Goal: Information Seeking & Learning: Find specific fact

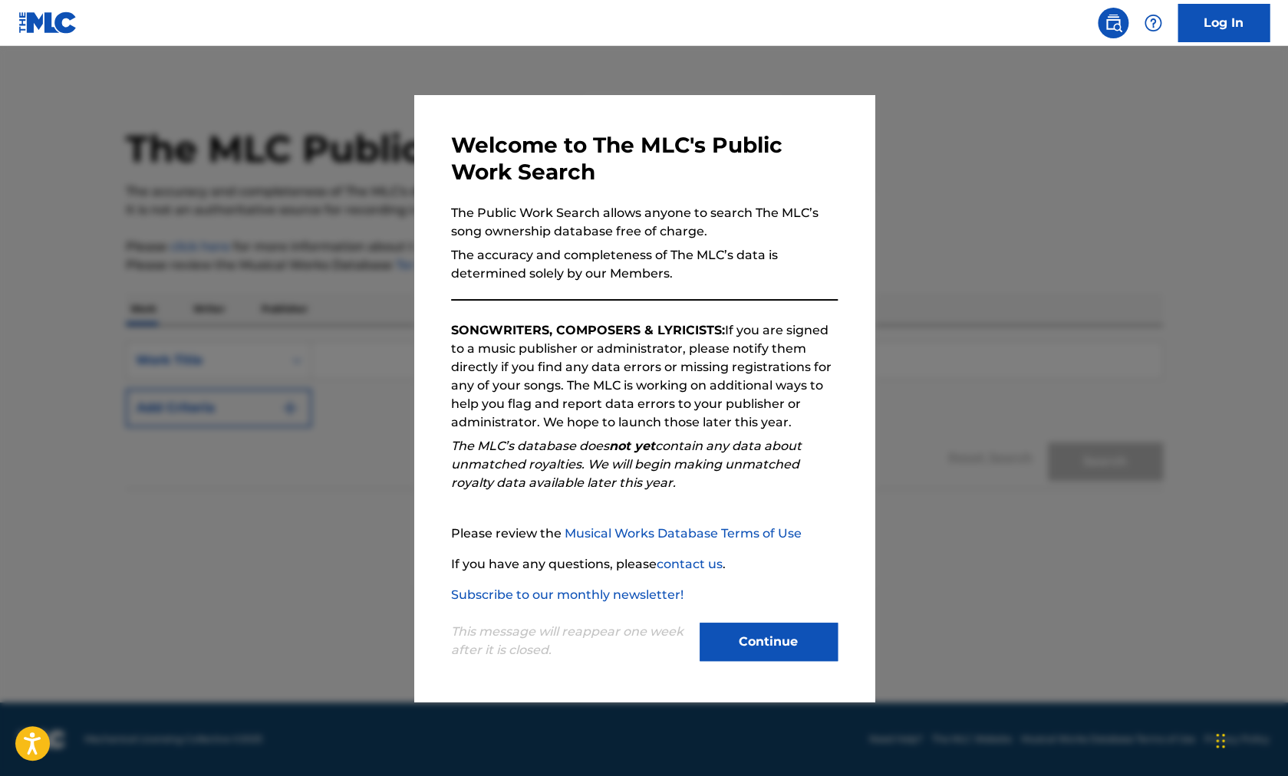
click at [742, 644] on button "Continue" at bounding box center [769, 642] width 138 height 38
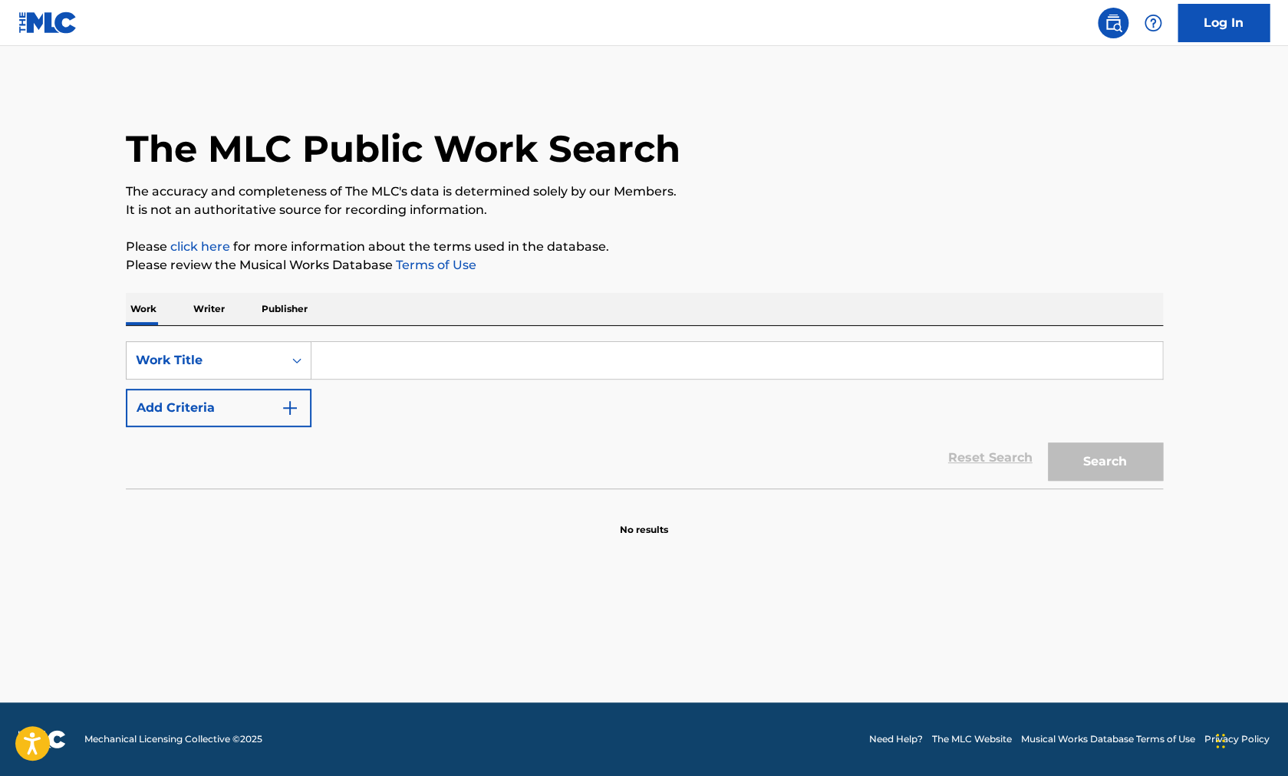
click at [374, 361] on input "Search Form" at bounding box center [736, 360] width 851 height 37
type input "darkness"
click at [243, 400] on button "Add Criteria" at bounding box center [219, 408] width 186 height 38
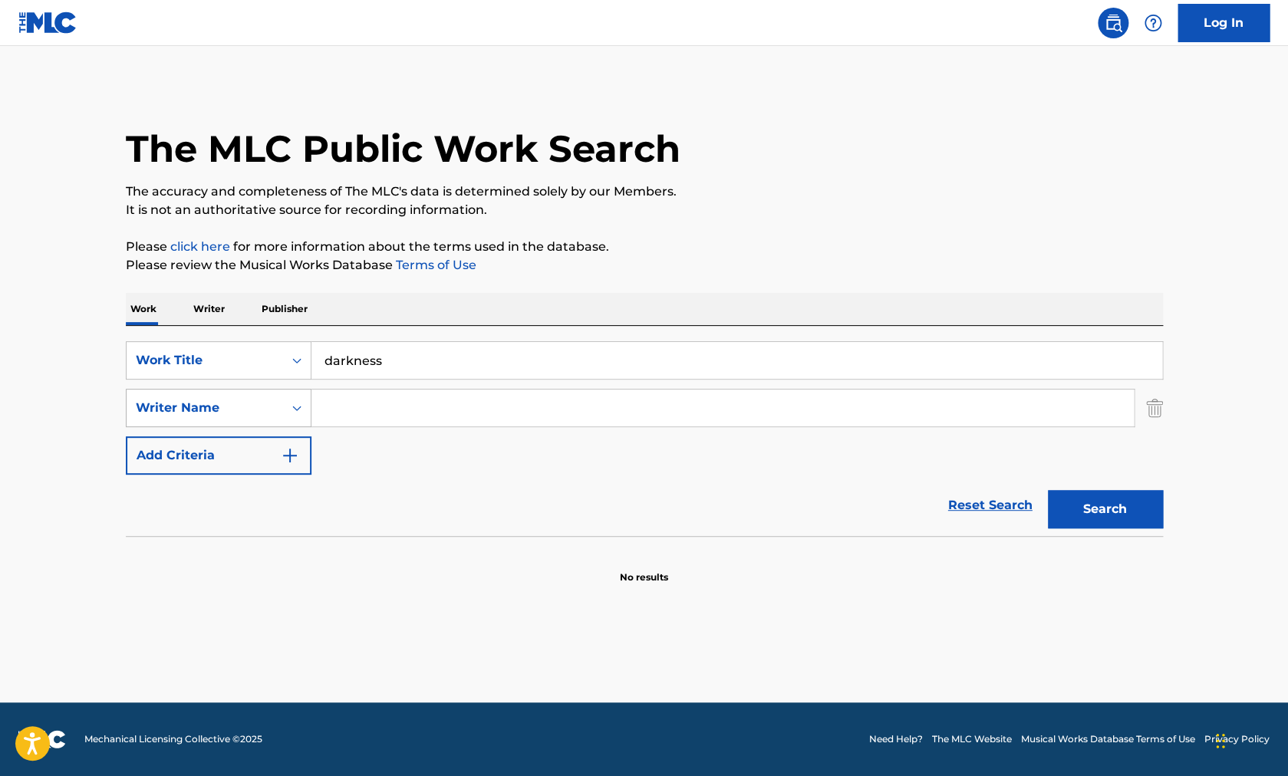
click at [211, 415] on div "Writer Name" at bounding box center [205, 408] width 138 height 18
click at [387, 381] on div "SearchWithCriteria777d29ea-27d6-4c1c-bd2c-b99bd426ecf3 Work Title darkness Sear…" at bounding box center [644, 407] width 1037 height 133
click at [366, 410] on input "Search Form" at bounding box center [722, 408] width 822 height 37
click at [1048, 490] on button "Search" at bounding box center [1105, 509] width 115 height 38
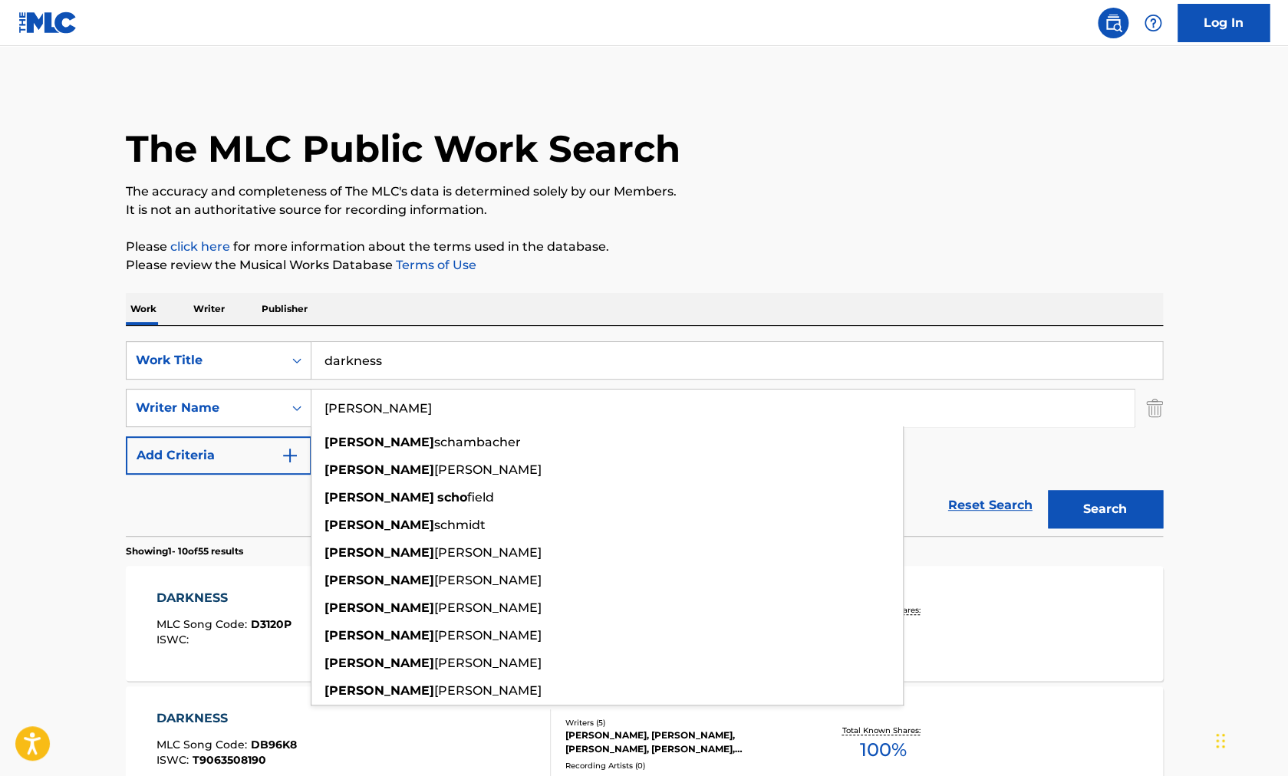
type input "[PERSON_NAME]"
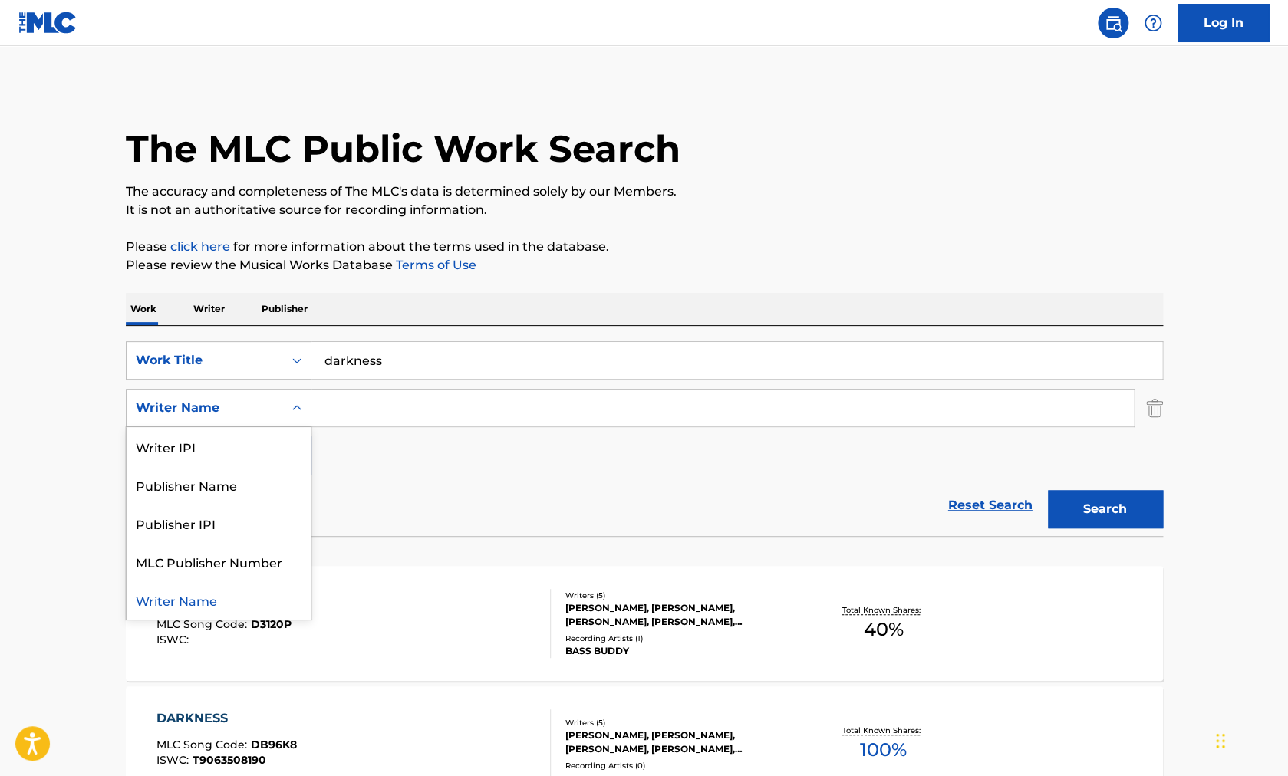
click at [196, 406] on div "Writer Name" at bounding box center [205, 408] width 138 height 18
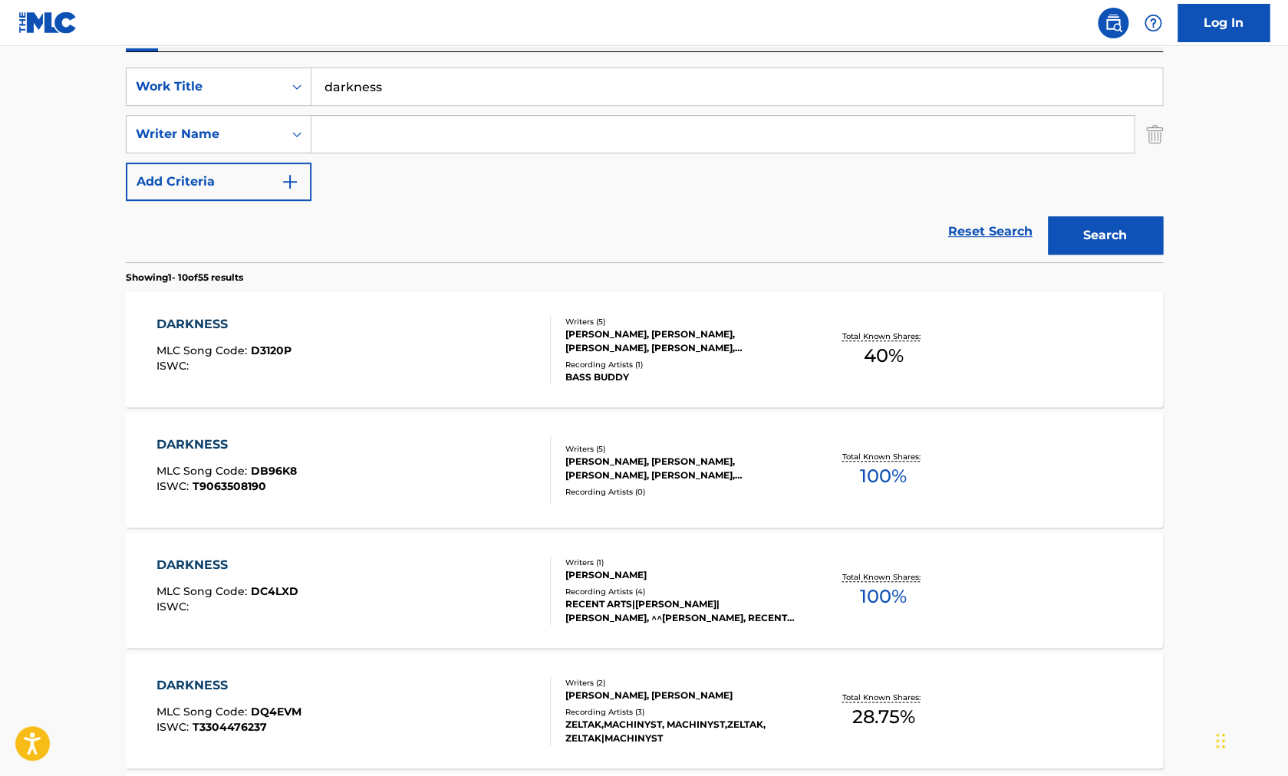
scroll to position [225, 0]
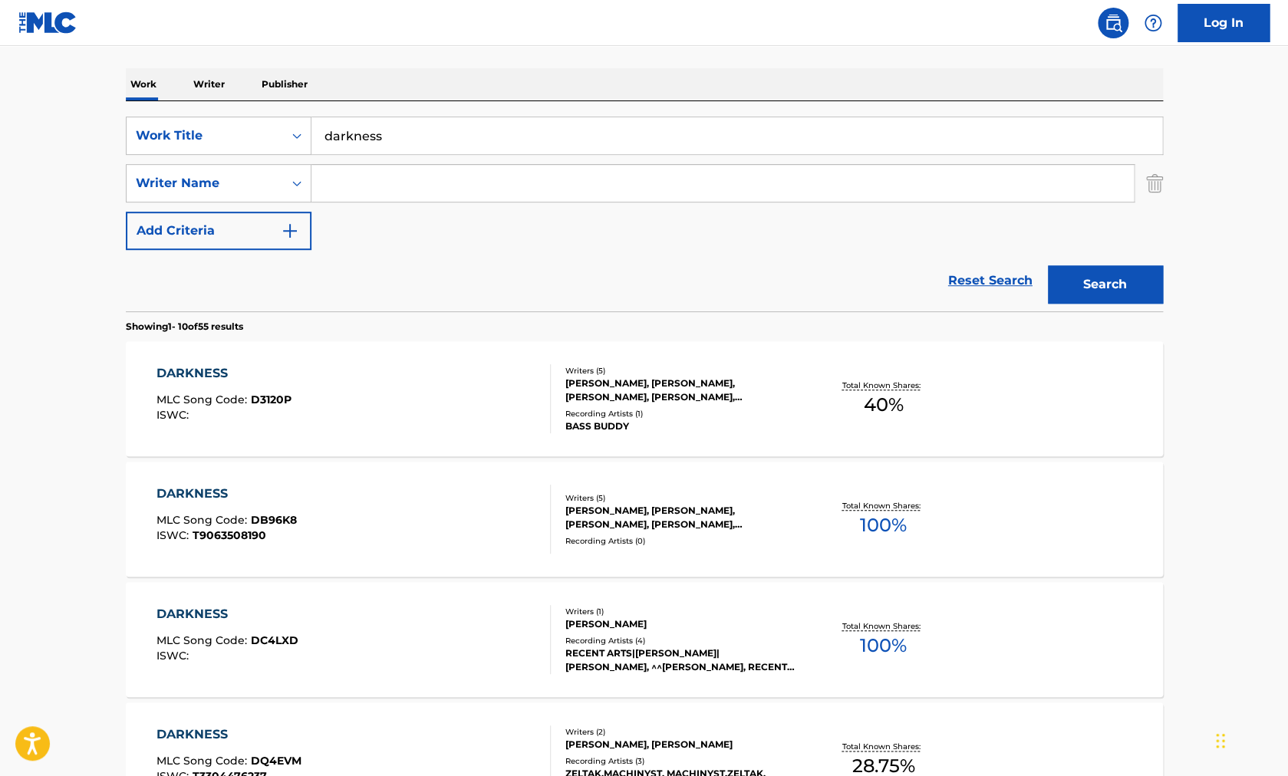
click at [376, 186] on input "Search Form" at bounding box center [722, 183] width 822 height 37
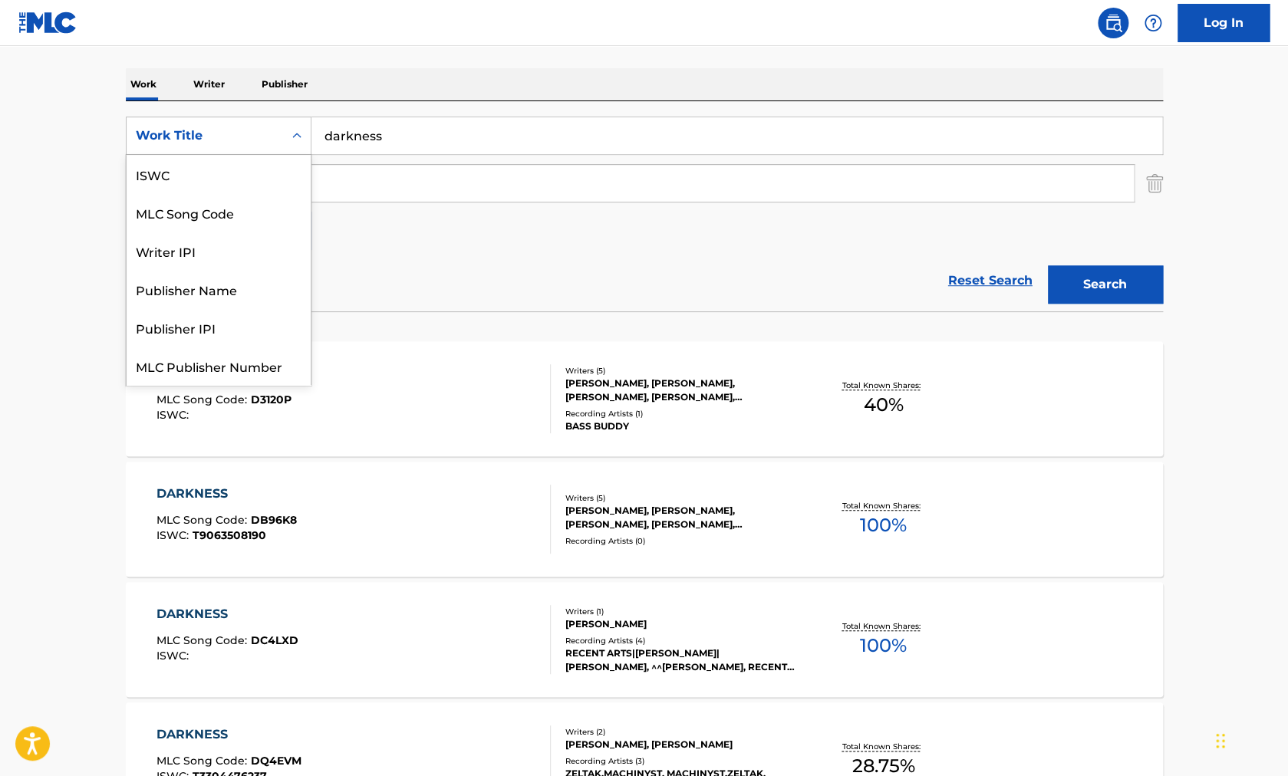
click at [242, 138] on div "Work Title" at bounding box center [205, 136] width 138 height 18
click at [196, 373] on div "Work Title" at bounding box center [219, 366] width 184 height 38
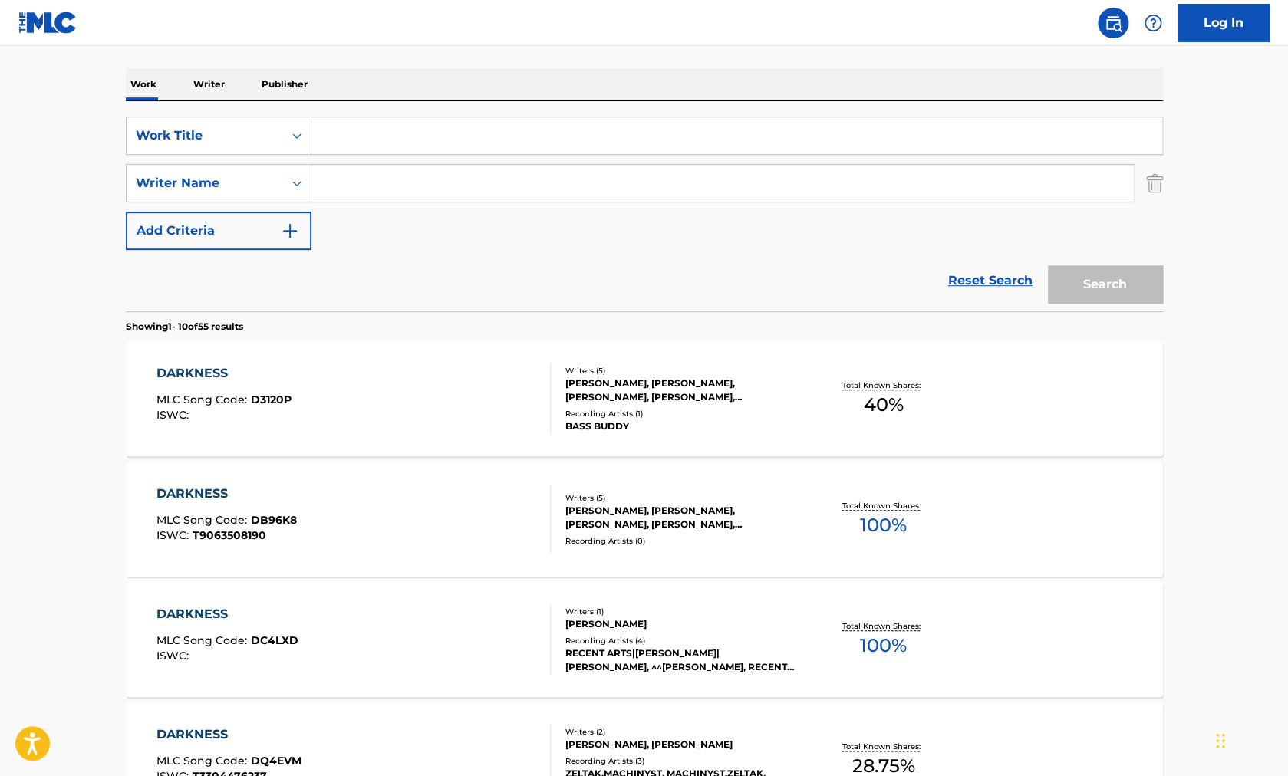
click at [359, 137] on input "Search Form" at bounding box center [736, 135] width 851 height 37
type input "[PERSON_NAME]"
click at [1148, 176] on img "Search Form" at bounding box center [1154, 183] width 17 height 38
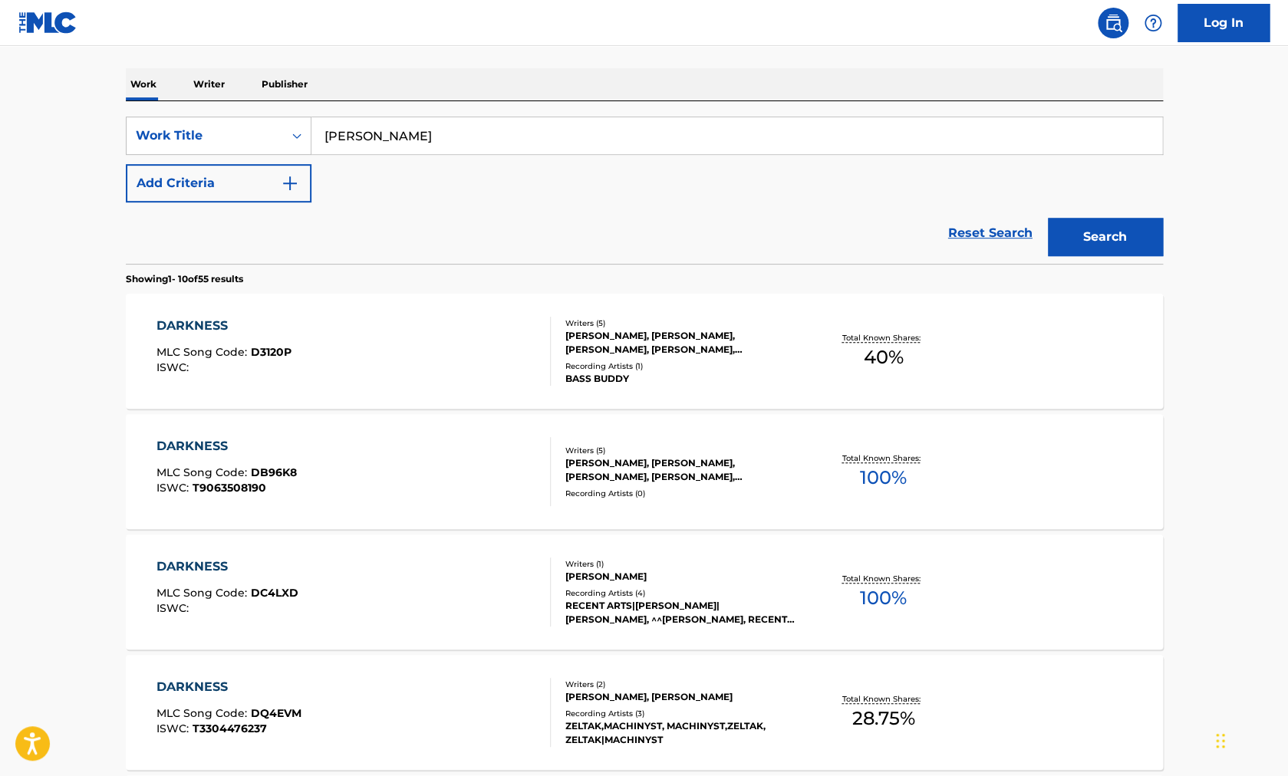
click at [1107, 222] on button "Search" at bounding box center [1105, 237] width 115 height 38
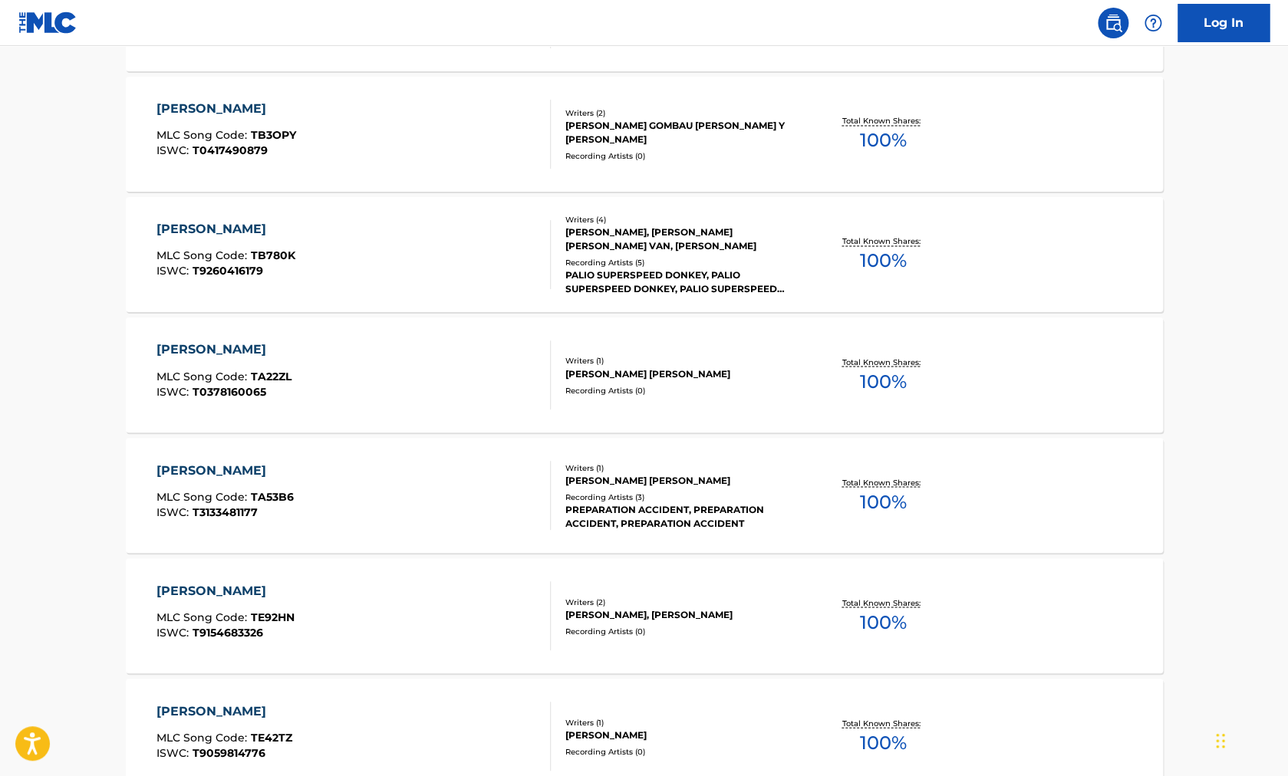
scroll to position [1102, 0]
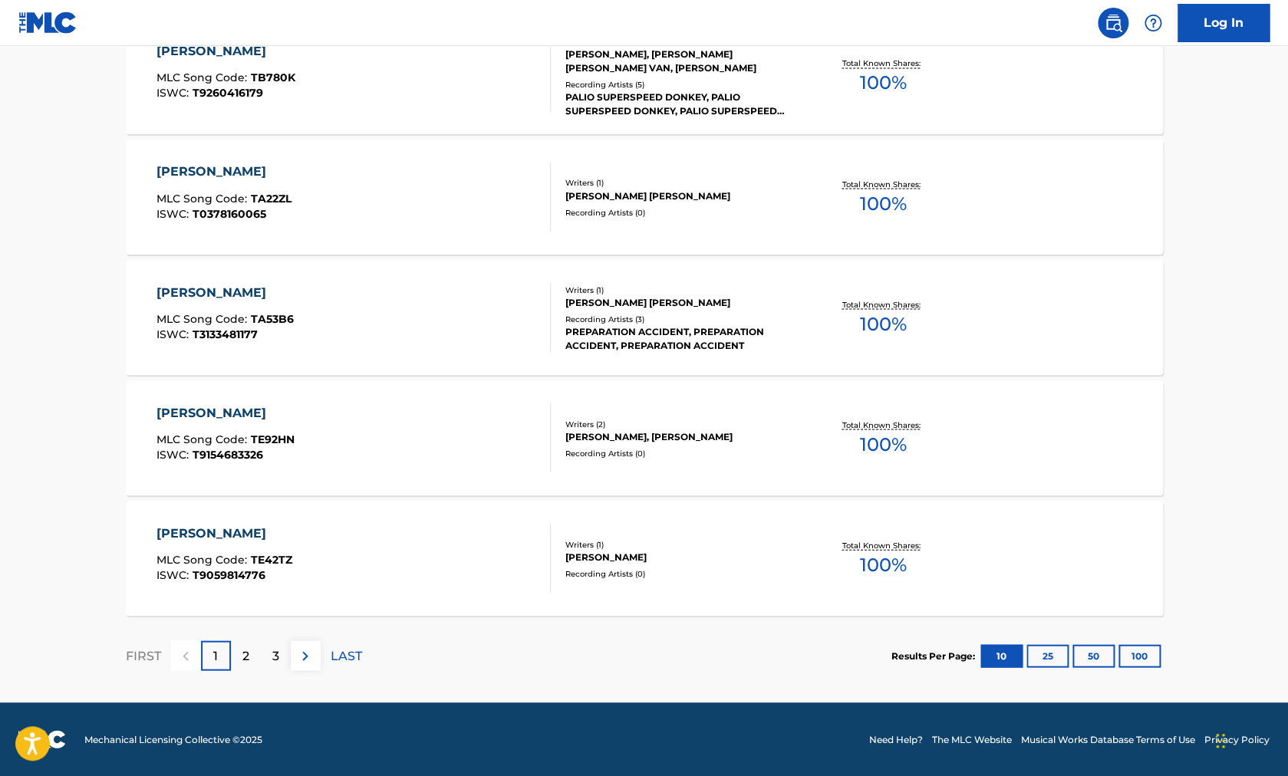
click at [1058, 660] on button "25" at bounding box center [1048, 655] width 42 height 23
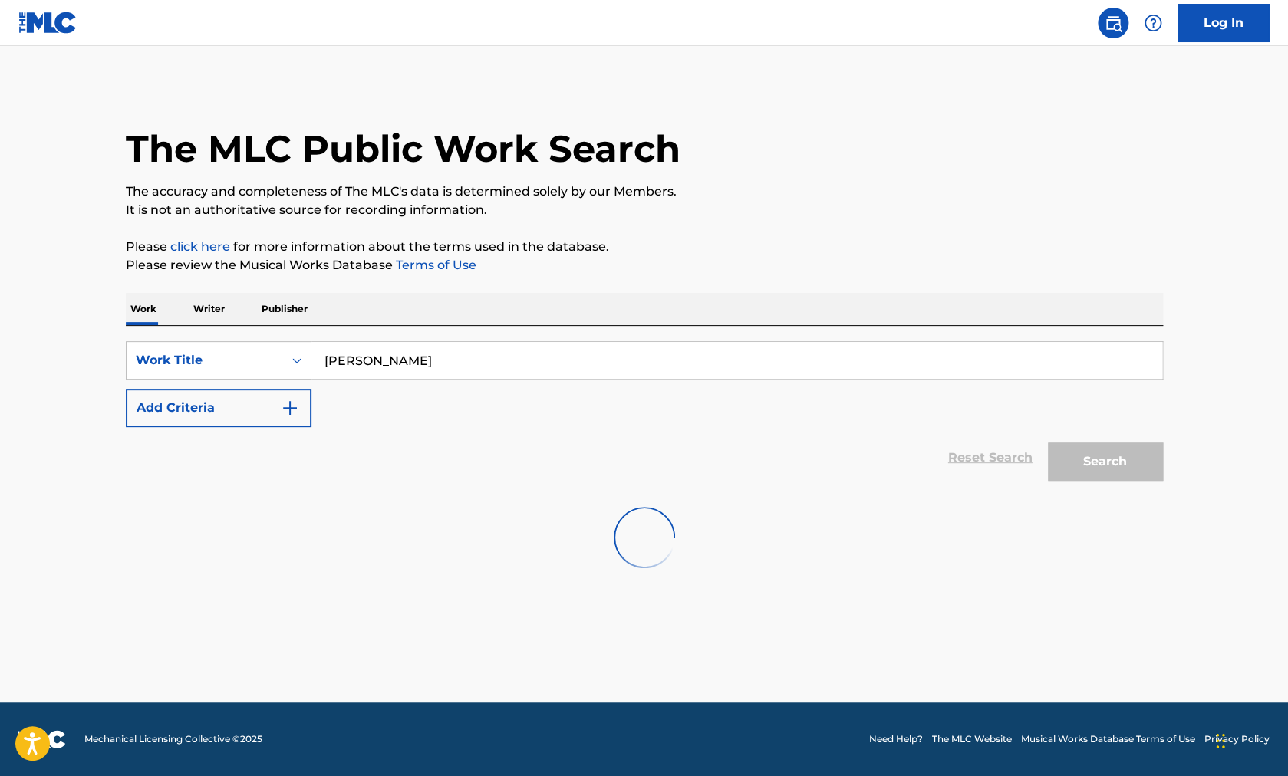
scroll to position [0, 0]
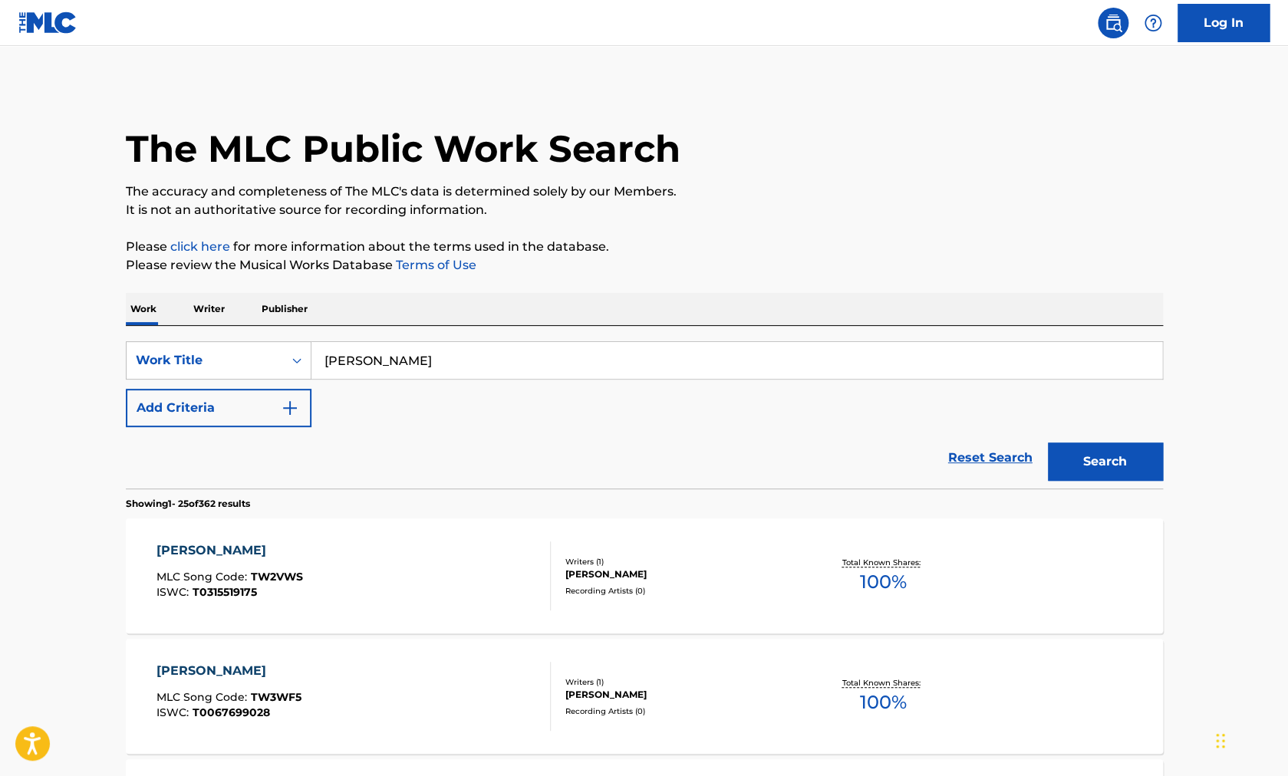
click at [195, 308] on p "Writer" at bounding box center [209, 309] width 41 height 32
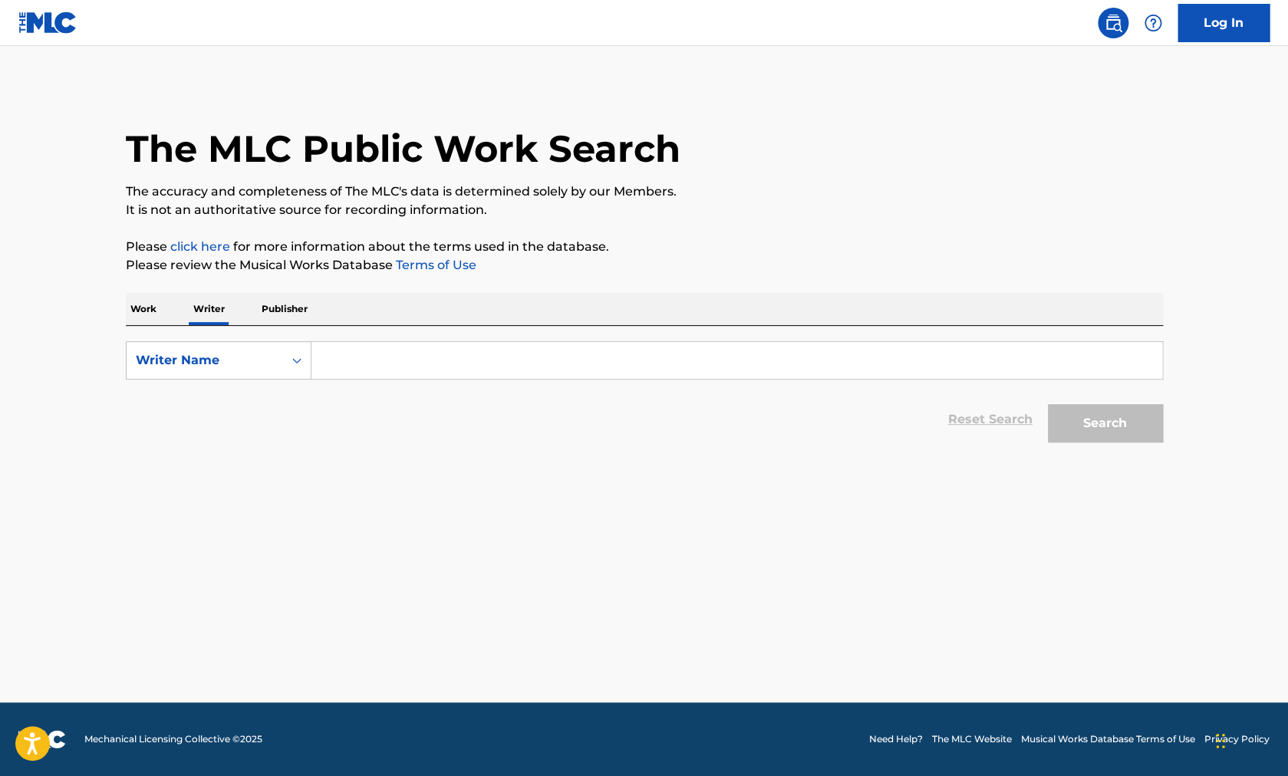
click at [388, 372] on input "Search Form" at bounding box center [736, 360] width 851 height 37
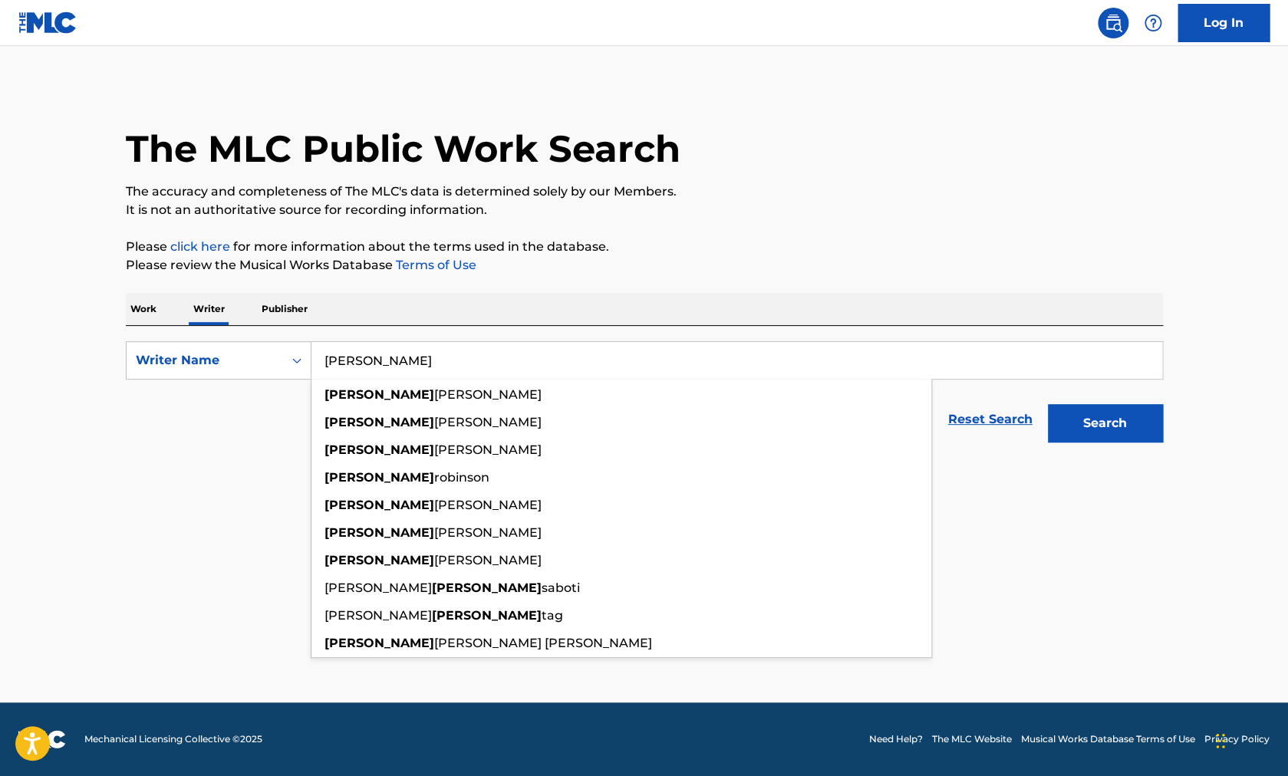
type input "[PERSON_NAME]"
click at [1048, 404] on button "Search" at bounding box center [1105, 423] width 115 height 38
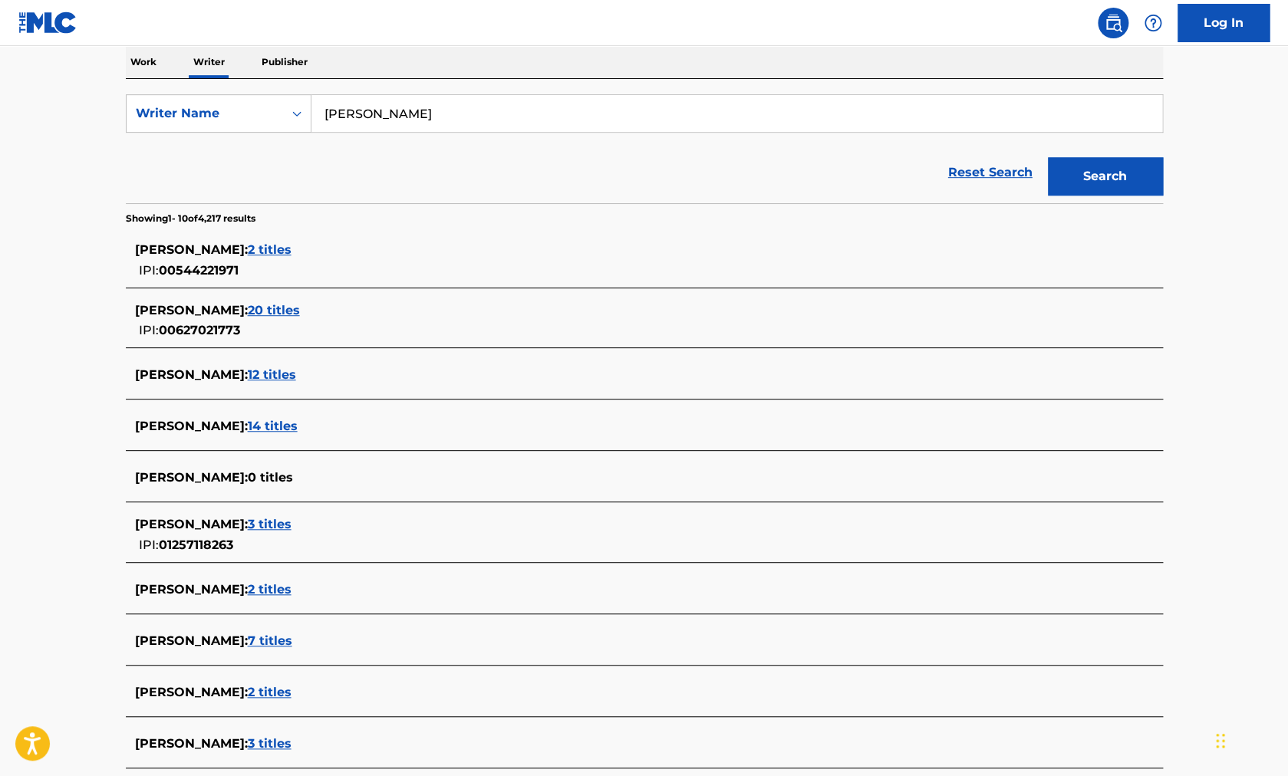
scroll to position [399, 0]
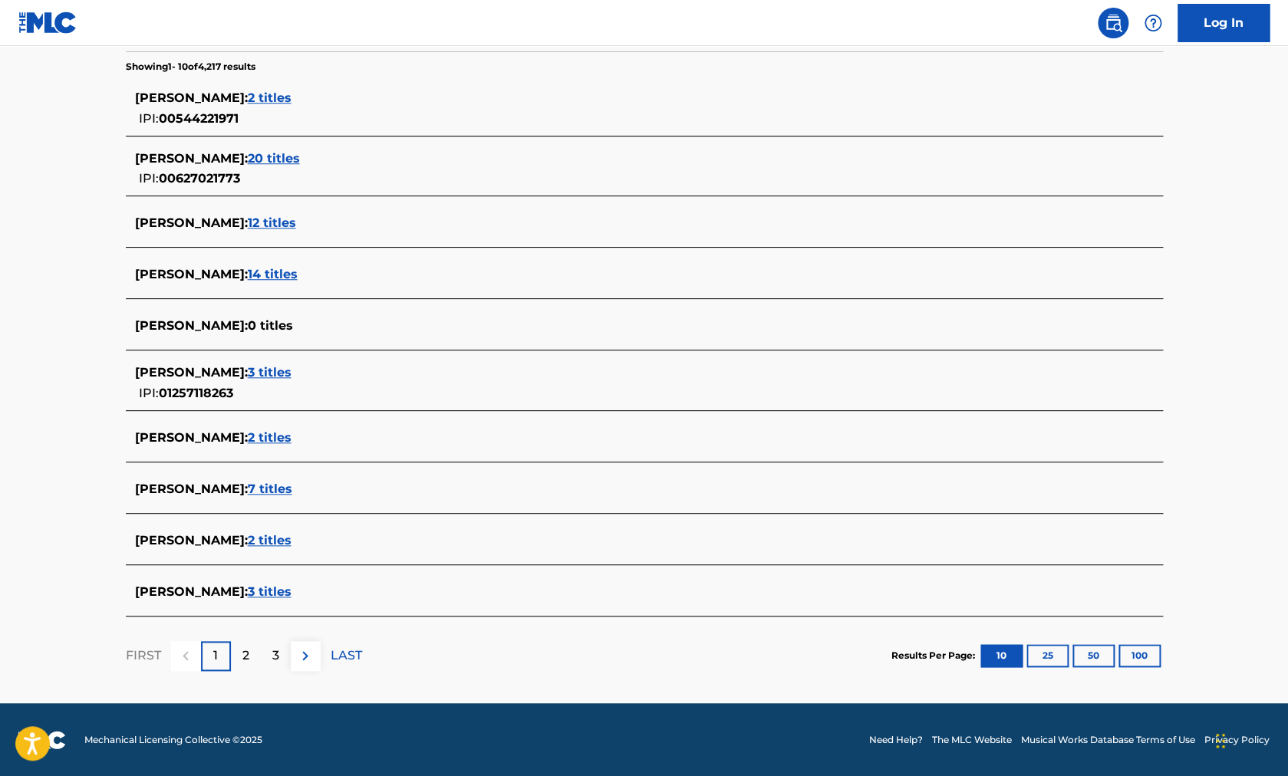
click at [252, 656] on div "2" at bounding box center [246, 656] width 30 height 30
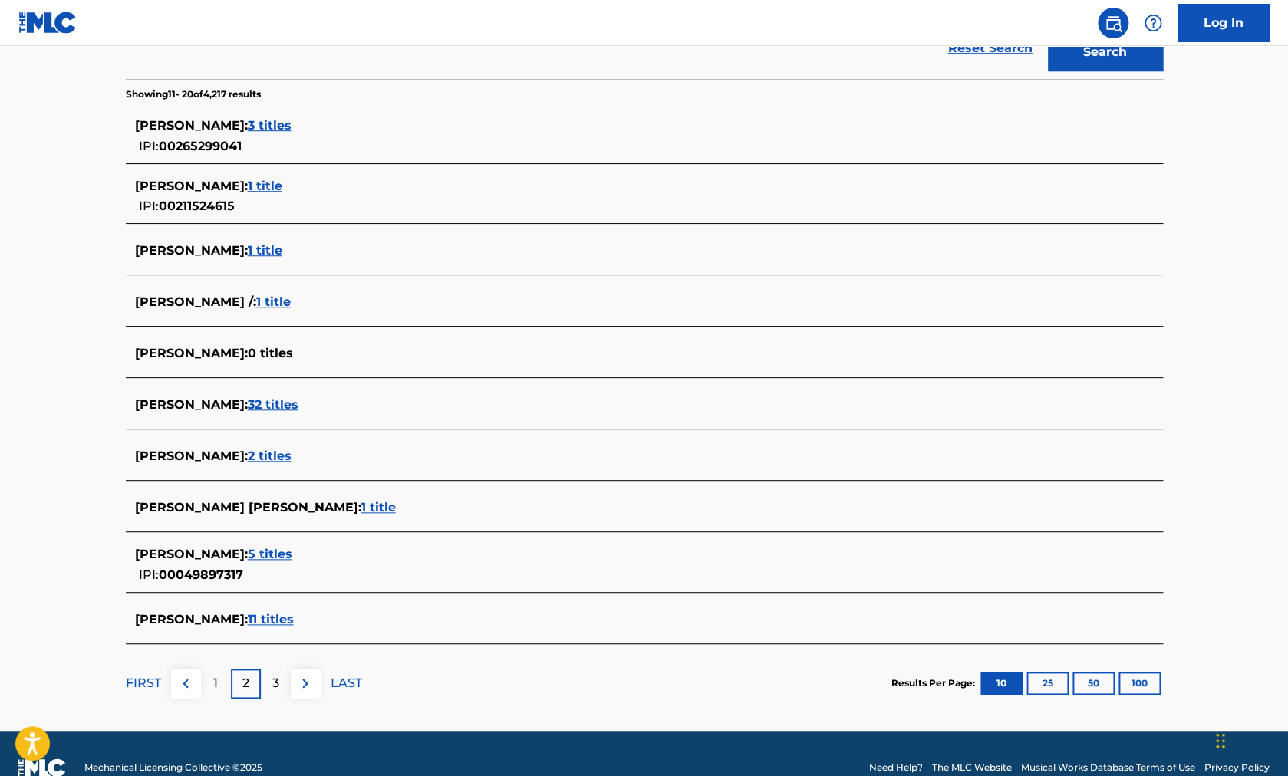
scroll to position [394, 0]
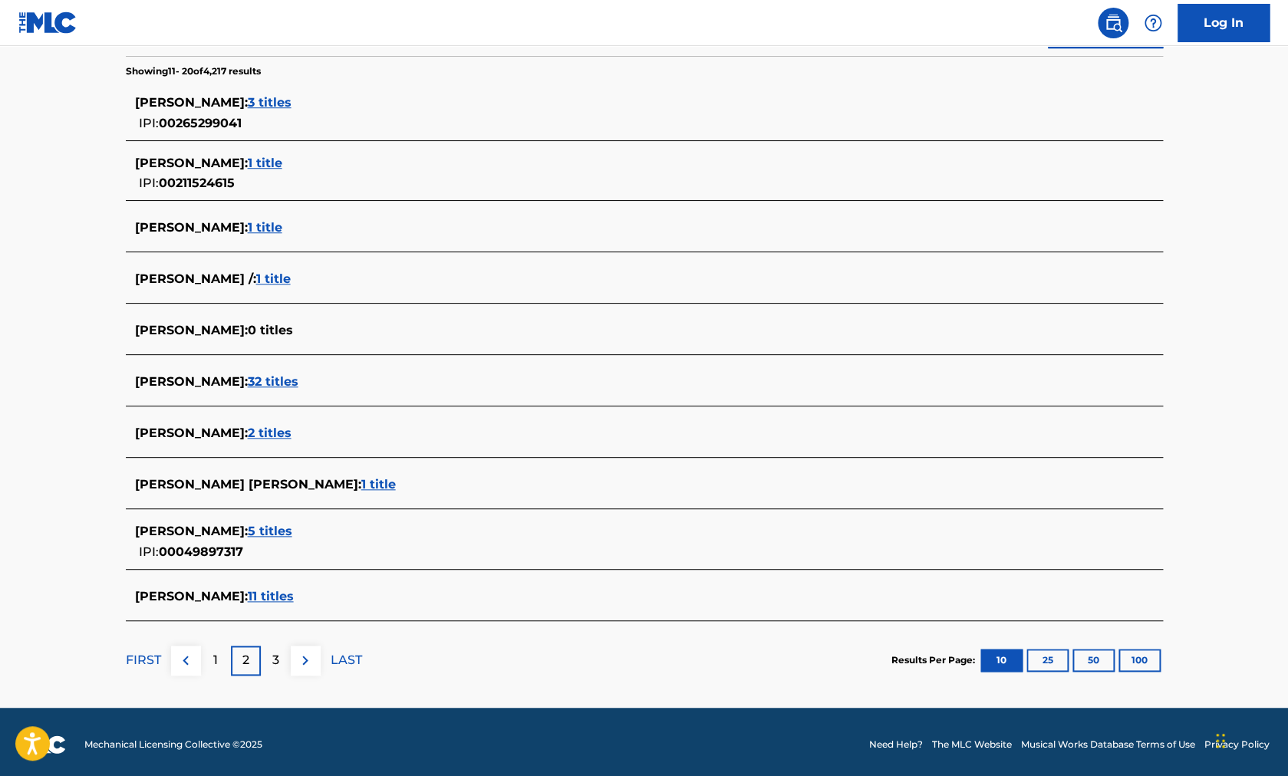
click at [287, 659] on div "3" at bounding box center [276, 661] width 30 height 30
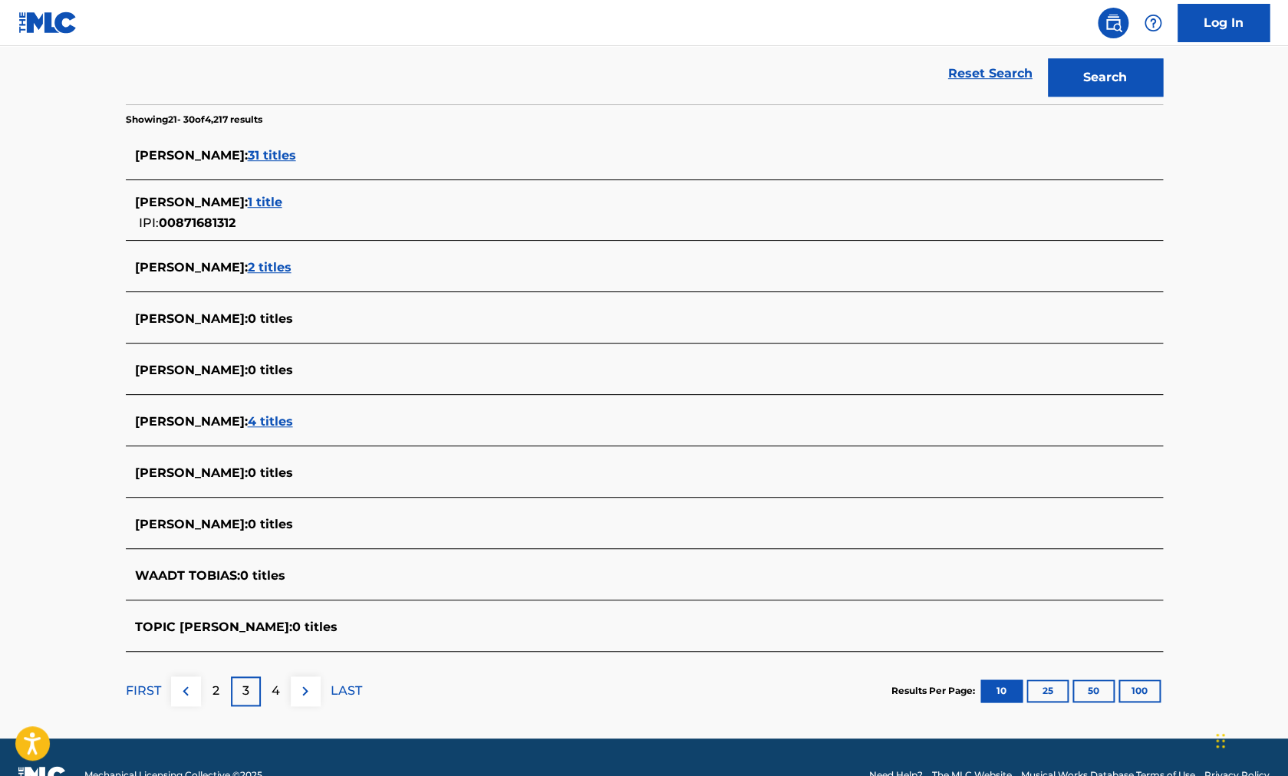
scroll to position [358, 0]
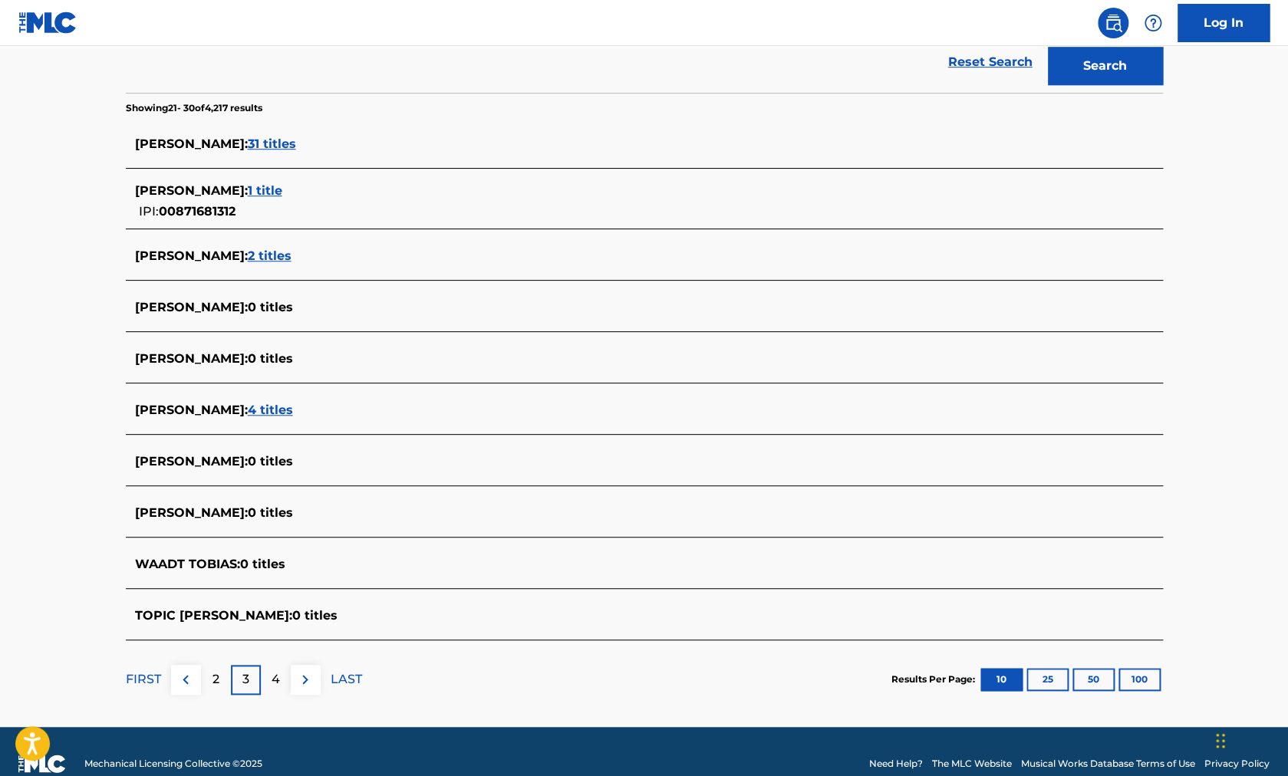
click at [275, 681] on p "4" at bounding box center [276, 680] width 8 height 18
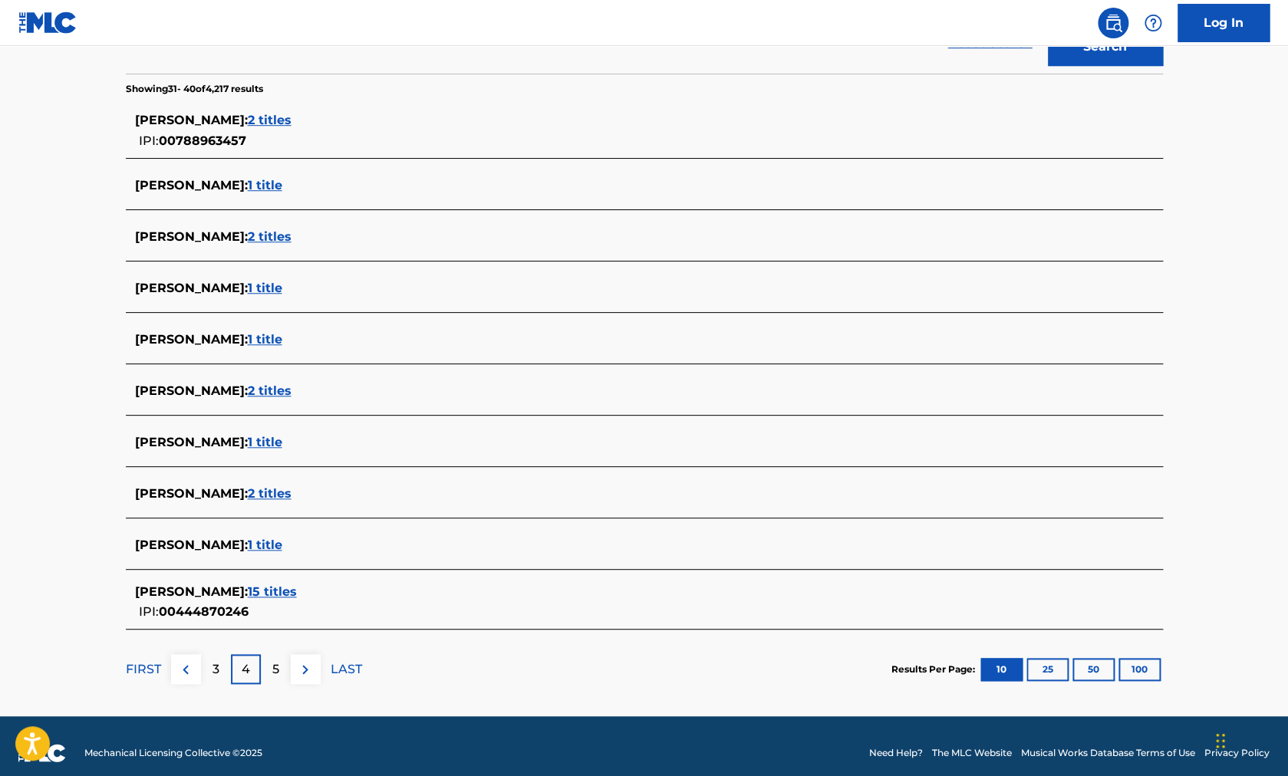
scroll to position [391, 0]
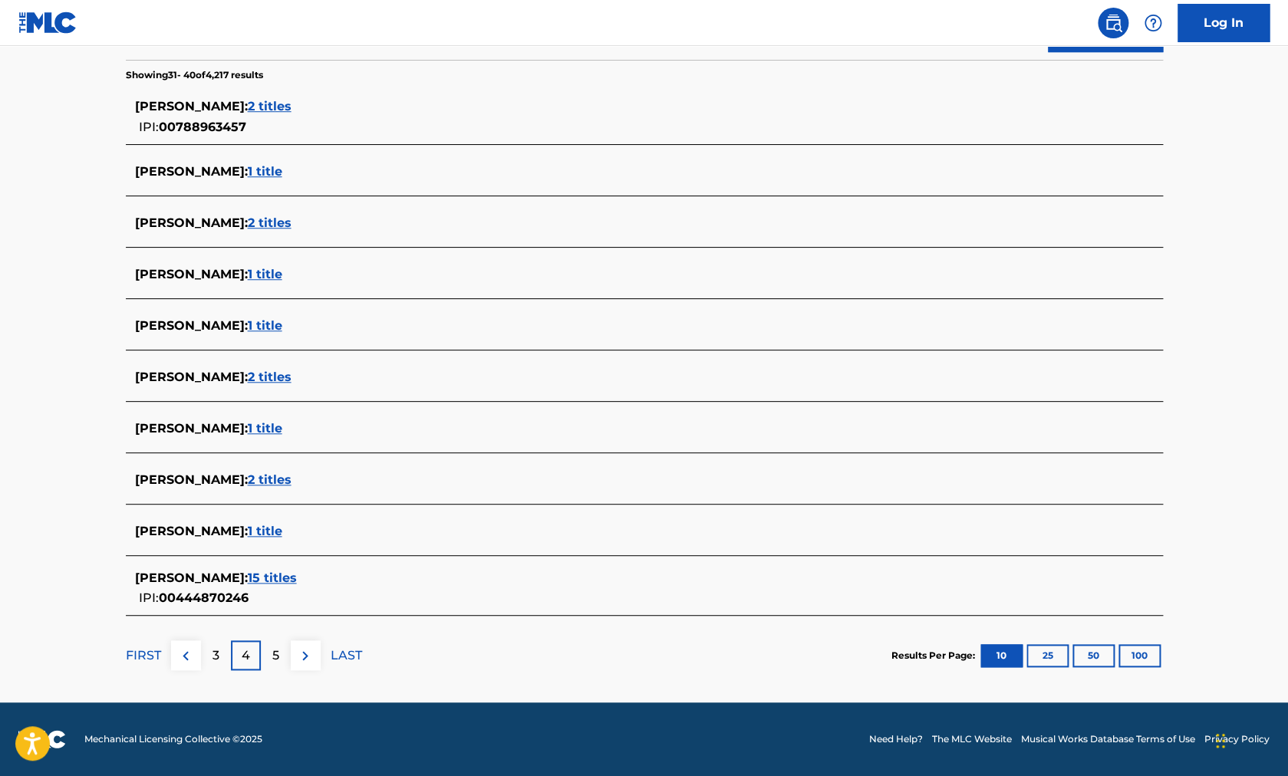
click at [288, 653] on div "5" at bounding box center [276, 656] width 30 height 30
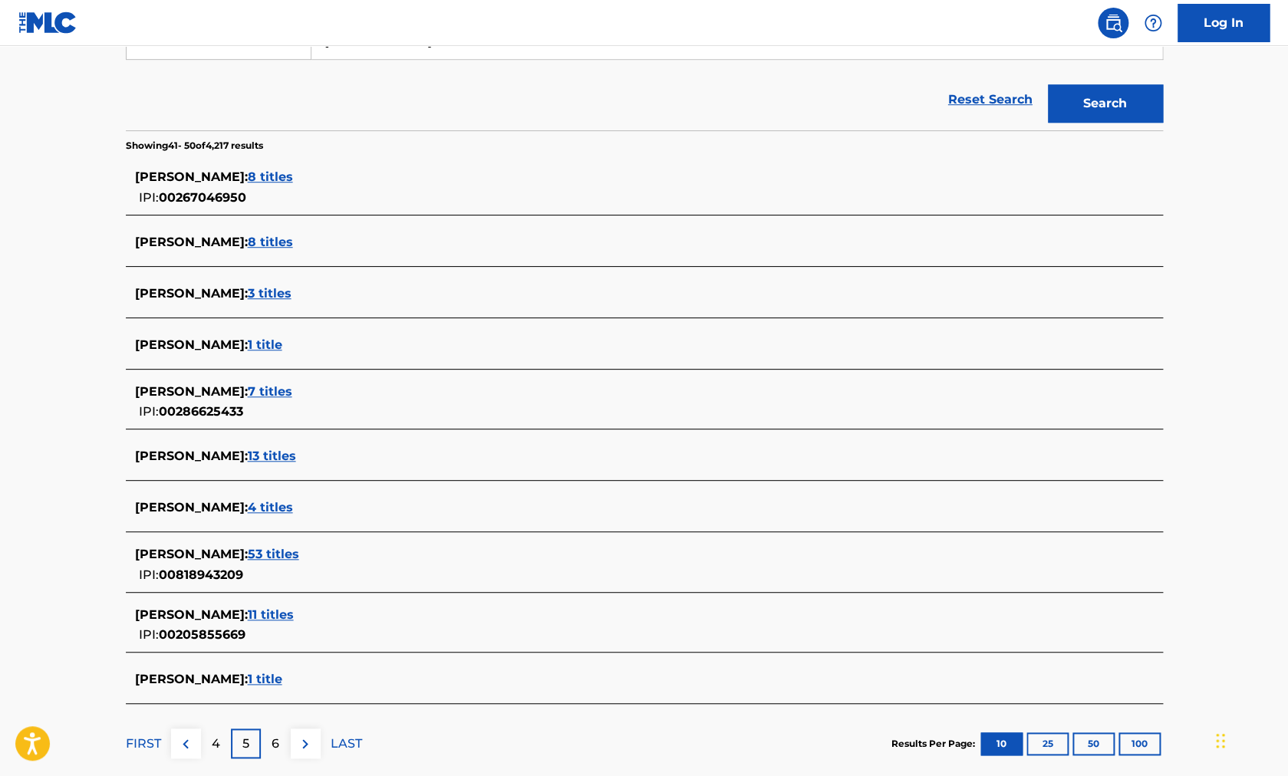
scroll to position [326, 0]
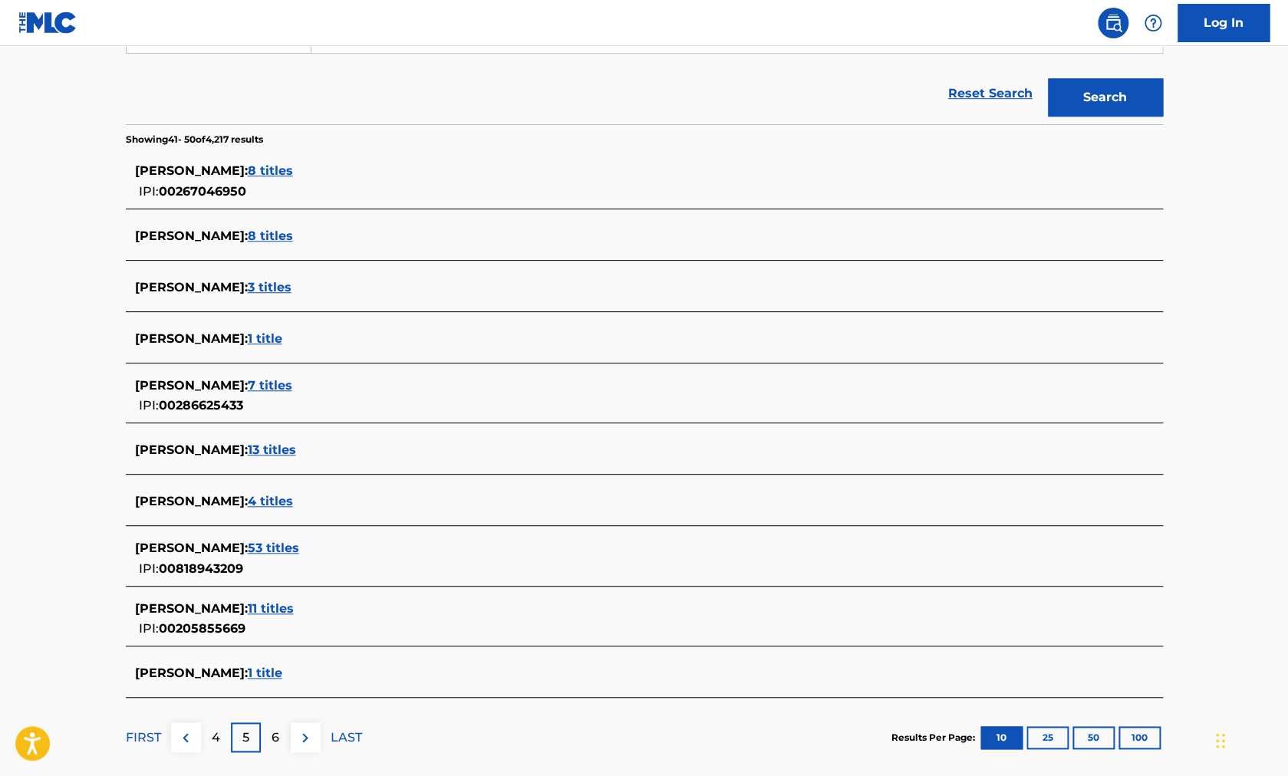
click at [310, 737] on img at bounding box center [305, 738] width 18 height 18
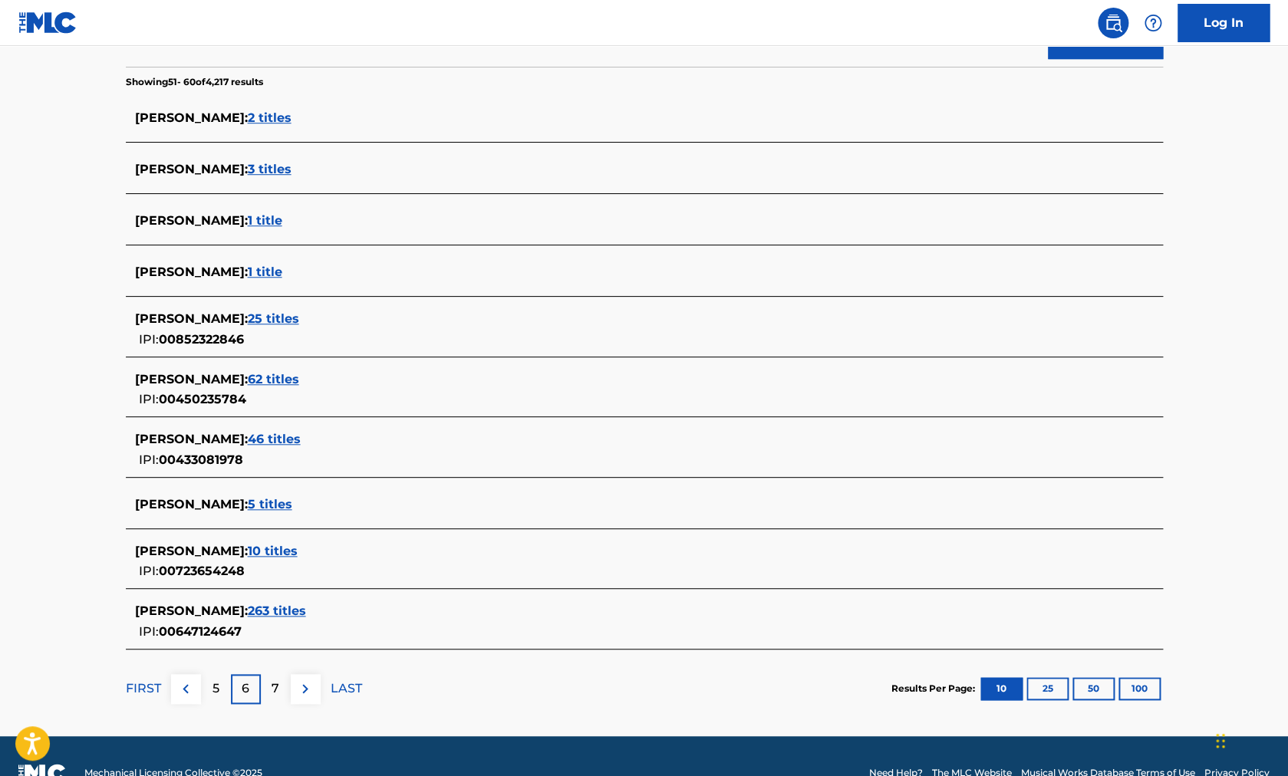
scroll to position [417, 0]
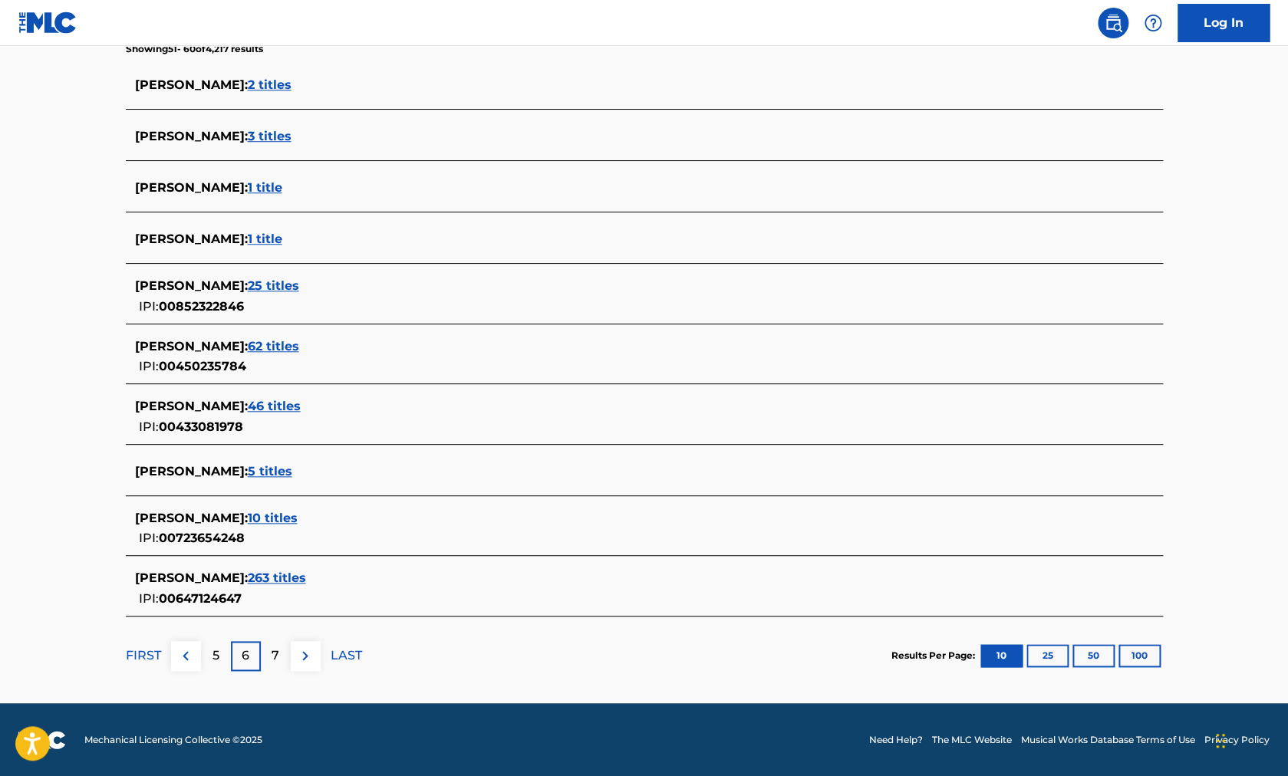
click at [272, 650] on div "7" at bounding box center [276, 656] width 30 height 30
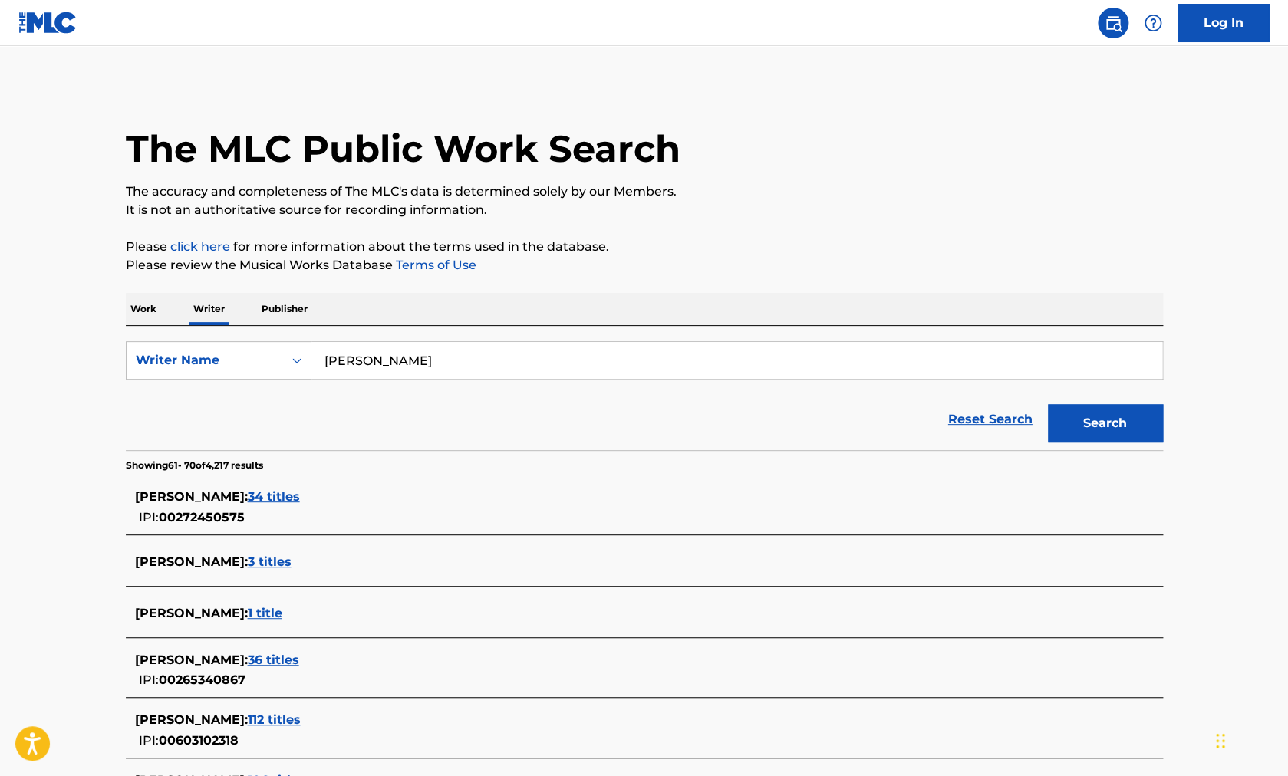
click at [290, 303] on p "Publisher" at bounding box center [284, 309] width 55 height 32
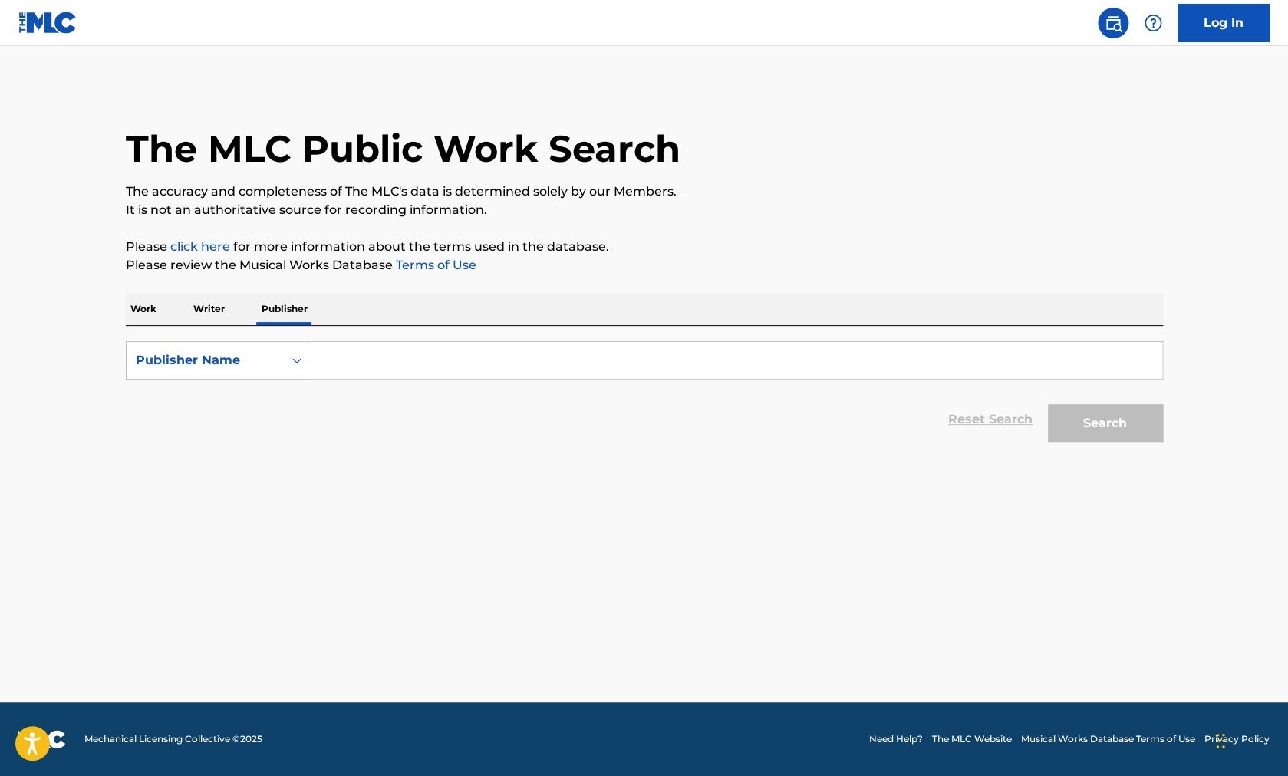
click at [214, 316] on p "Writer" at bounding box center [209, 309] width 41 height 32
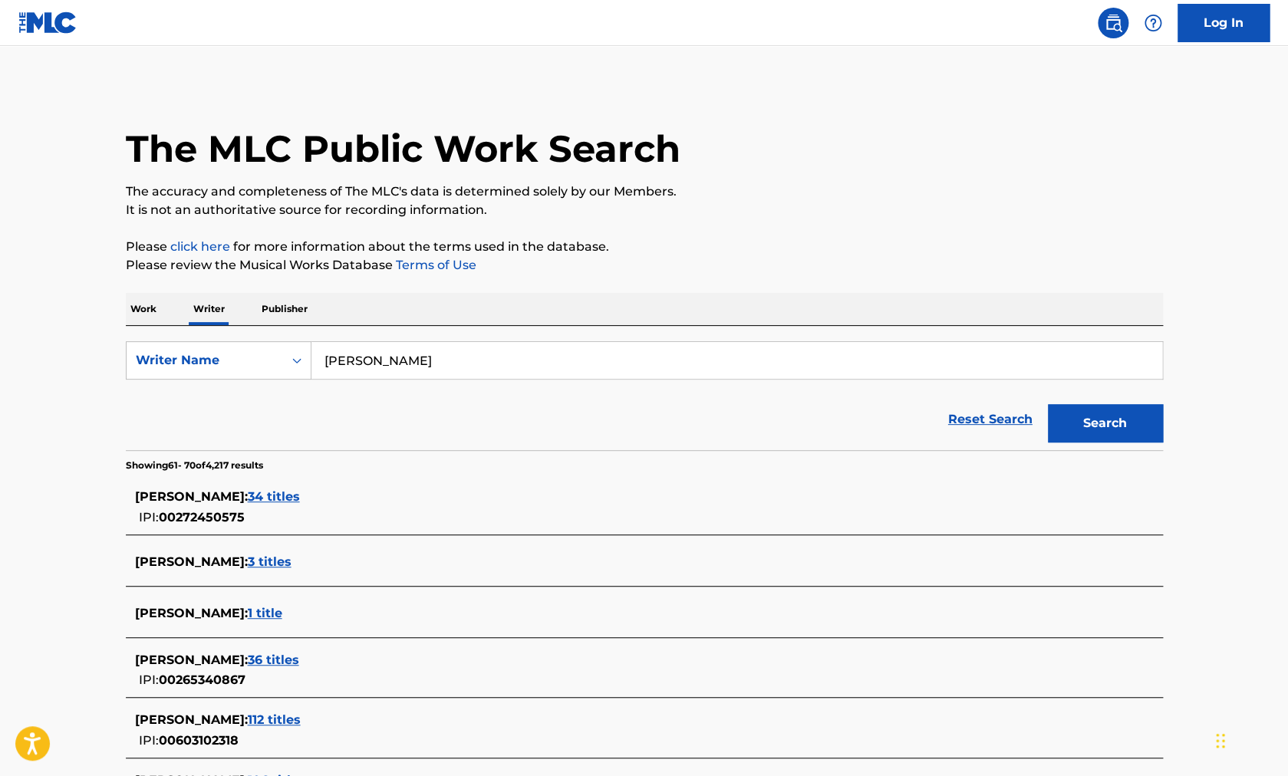
click at [156, 308] on p "Work" at bounding box center [143, 309] width 35 height 32
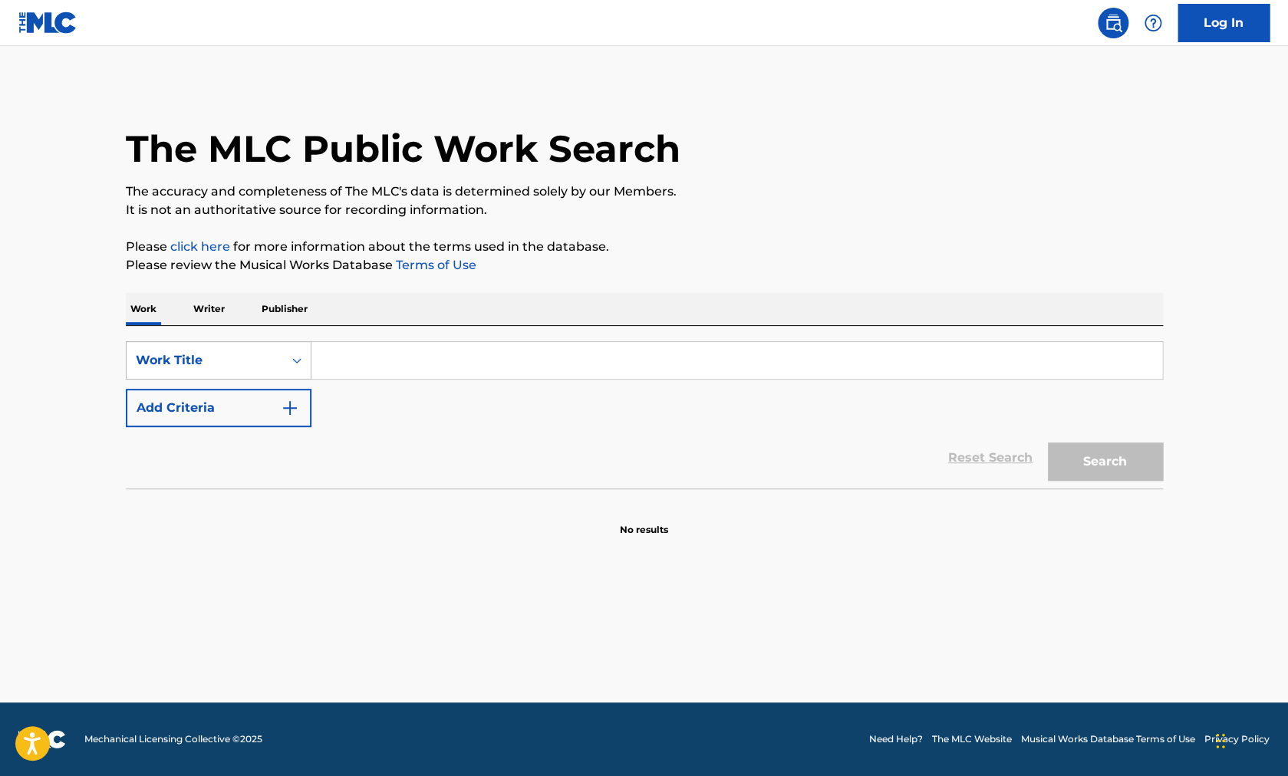
click at [247, 356] on div "Work Title" at bounding box center [205, 360] width 138 height 18
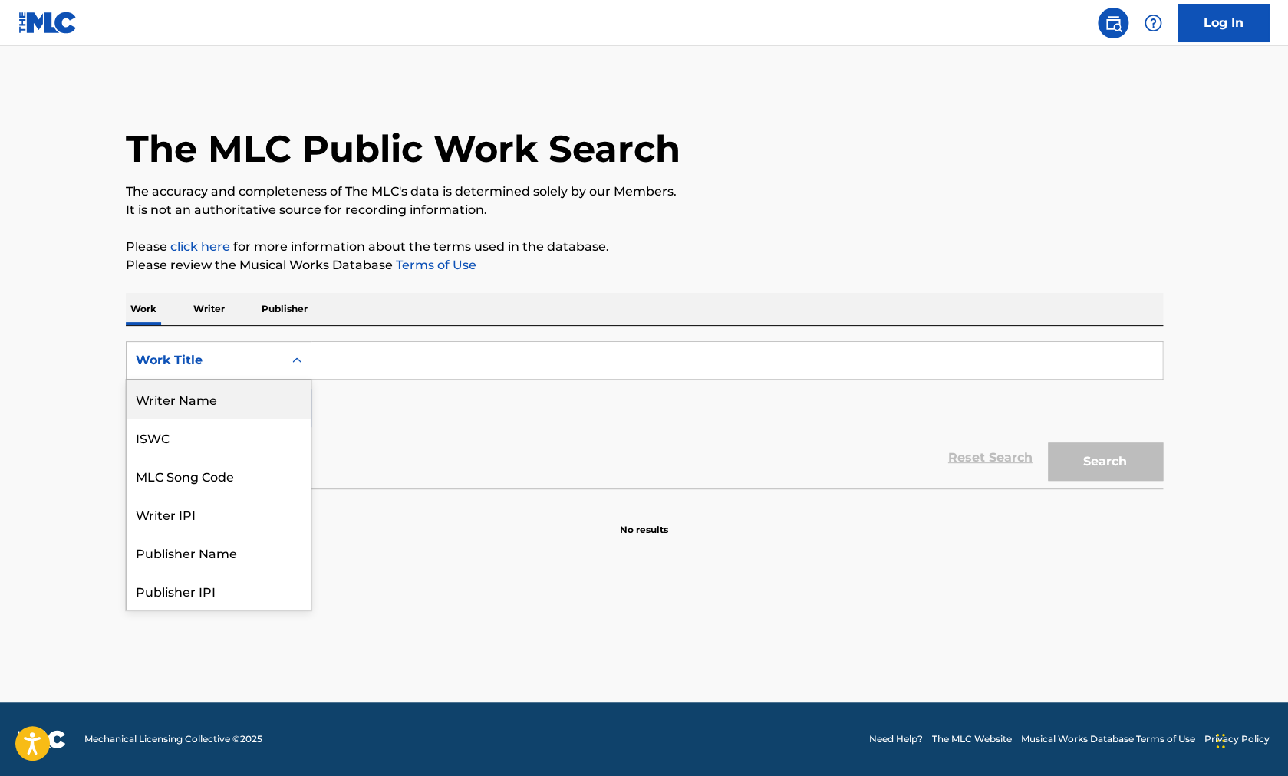
click at [234, 407] on div "Writer Name" at bounding box center [219, 399] width 184 height 38
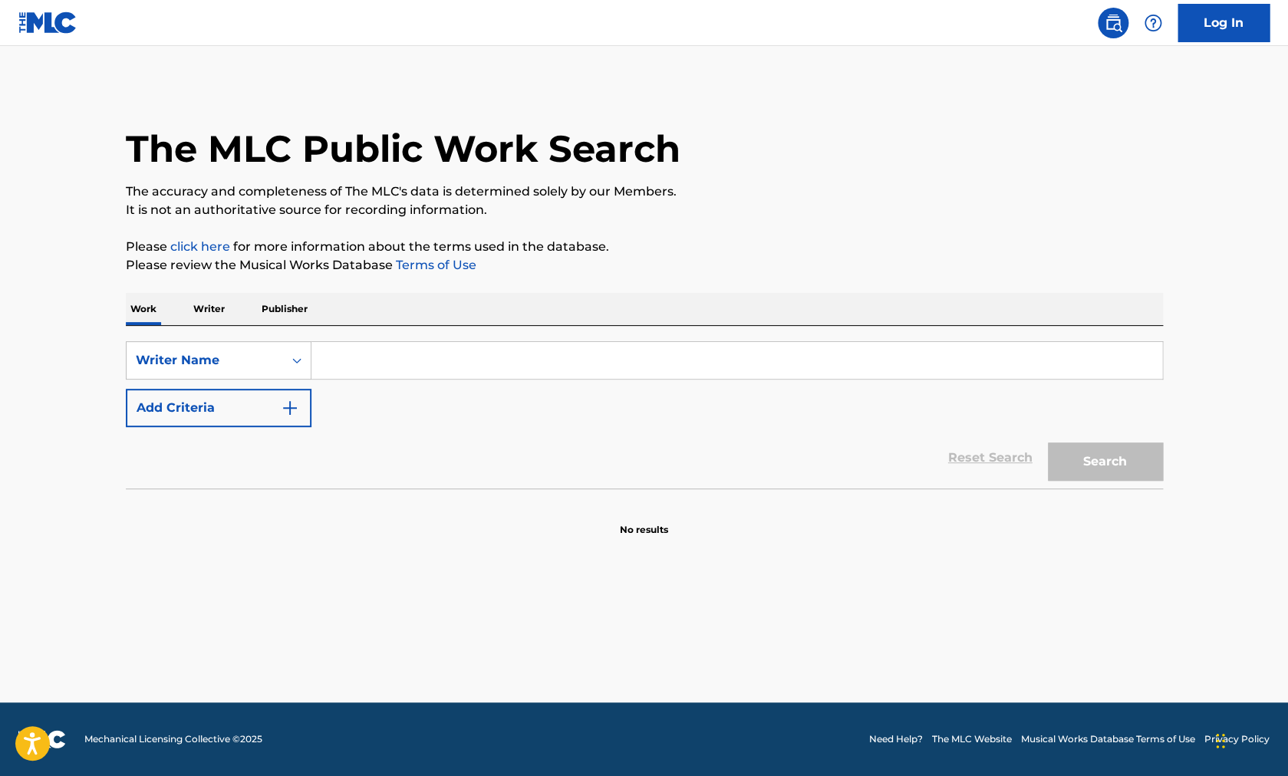
click at [377, 358] on input "Search Form" at bounding box center [736, 360] width 851 height 37
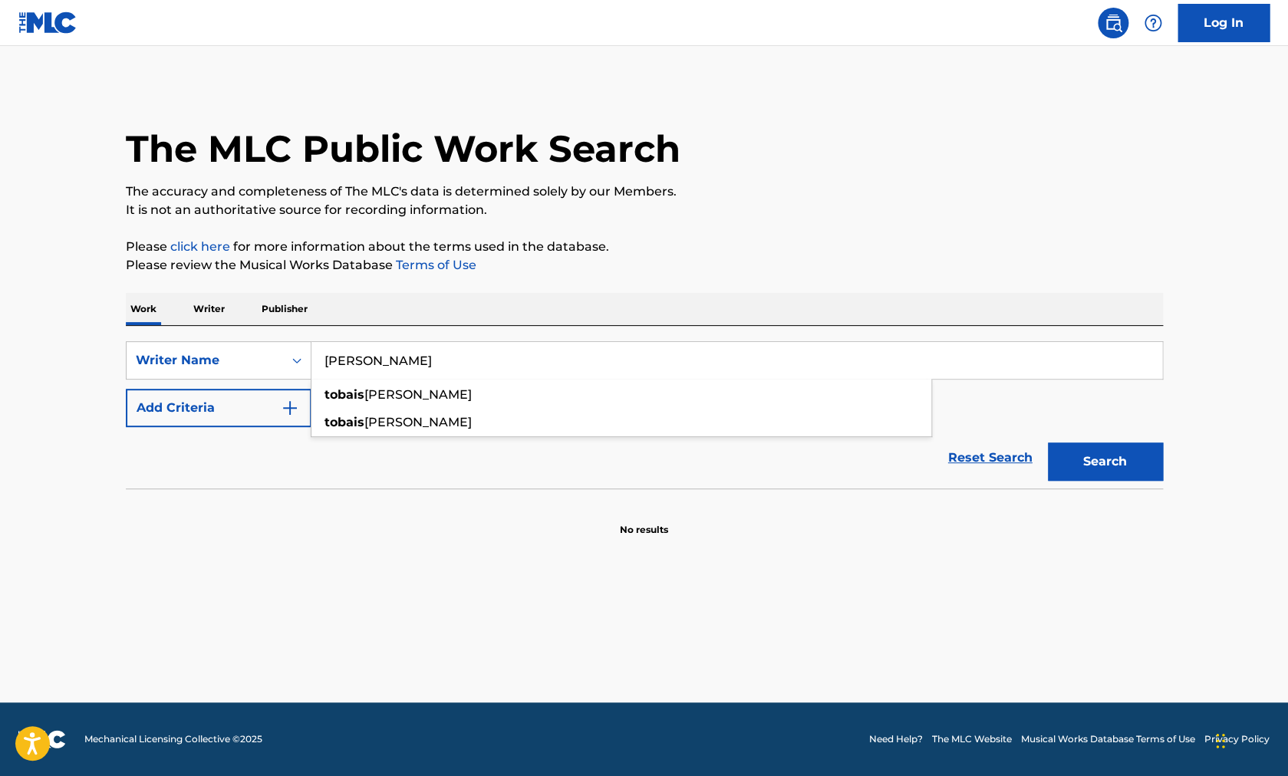
type input "[PERSON_NAME]"
click at [1048, 443] on button "Search" at bounding box center [1105, 462] width 115 height 38
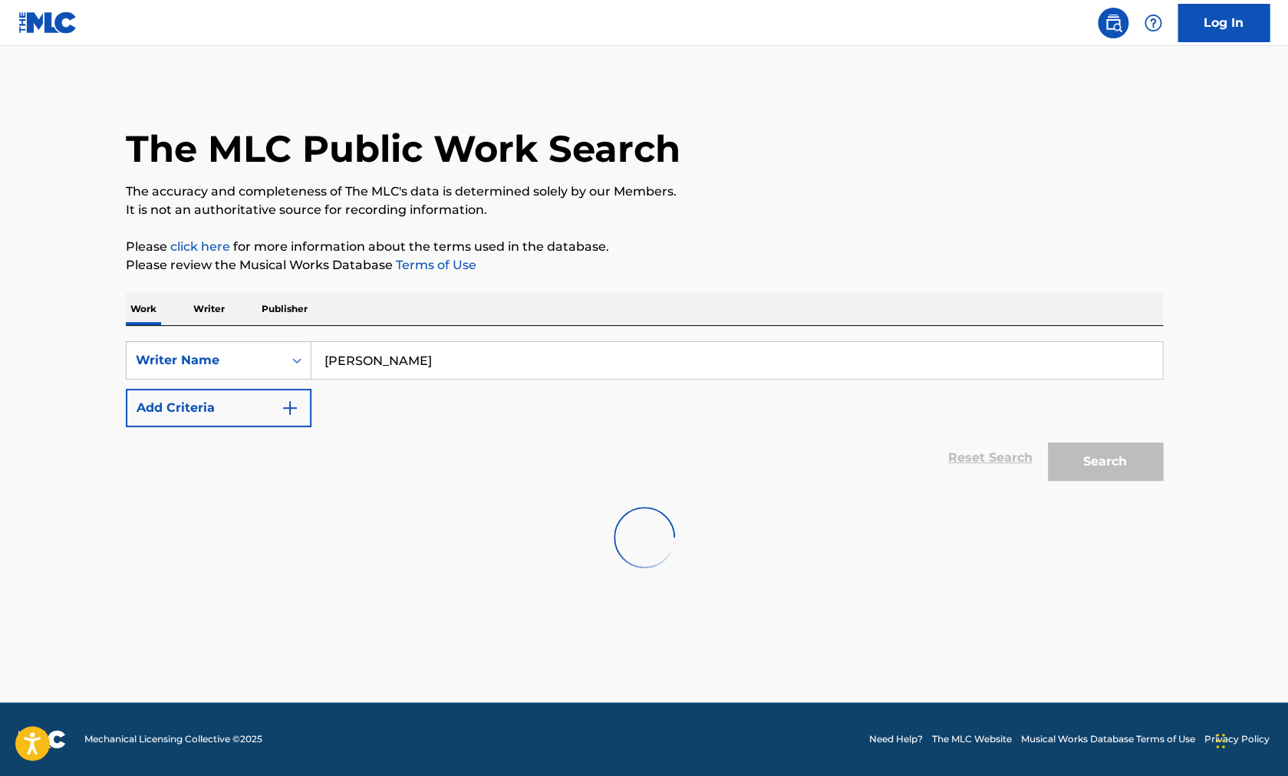
click at [180, 400] on button "Add Criteria" at bounding box center [219, 408] width 186 height 38
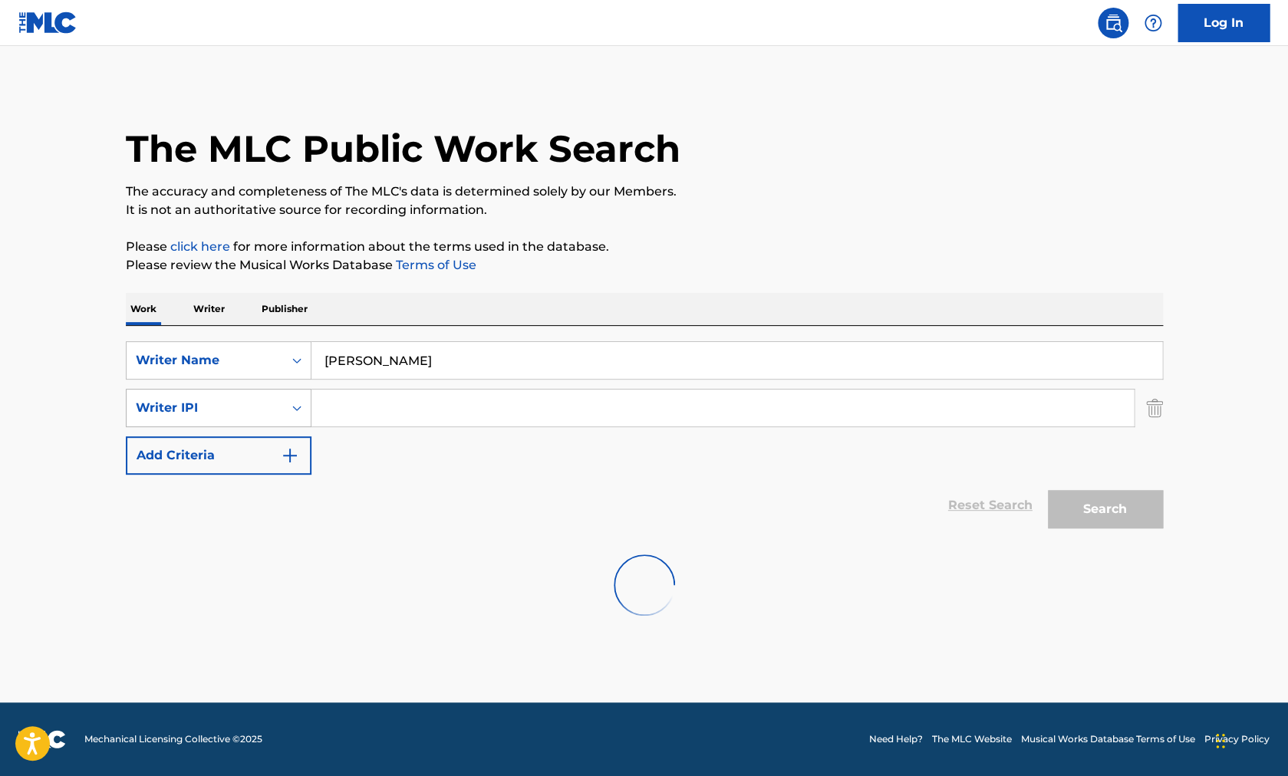
click at [184, 404] on div "Writer IPI" at bounding box center [205, 408] width 138 height 18
click at [222, 443] on div "Publisher Name" at bounding box center [219, 446] width 184 height 38
click at [233, 408] on div "Publisher Name" at bounding box center [205, 408] width 138 height 18
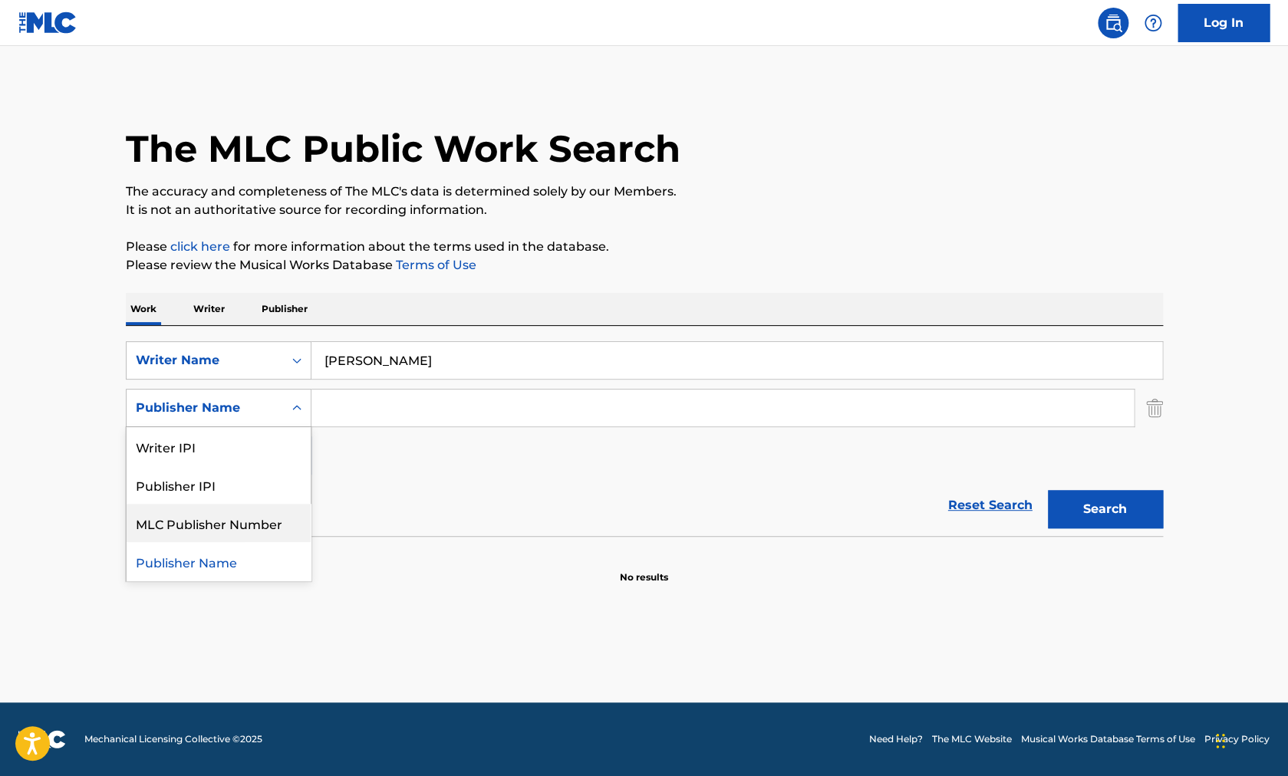
click at [367, 487] on div "Reset Search Search" at bounding box center [644, 505] width 1037 height 61
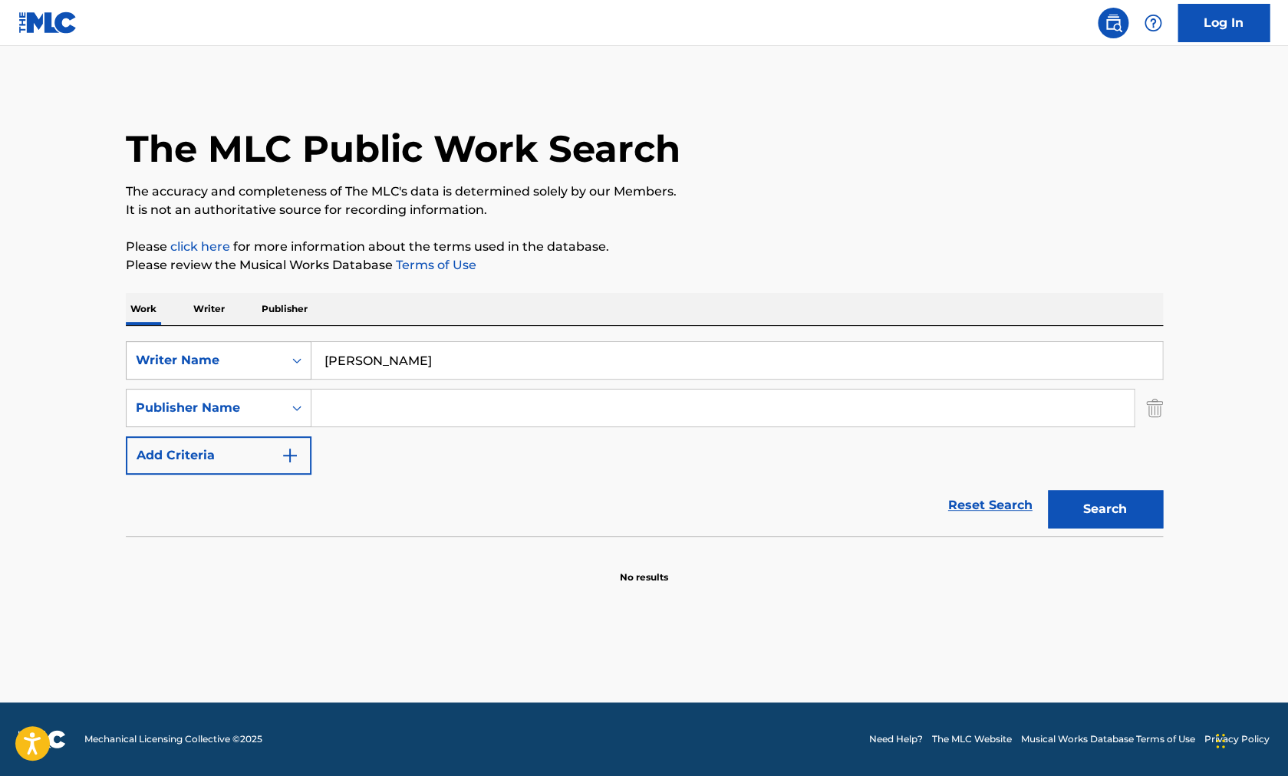
click at [277, 365] on div "Writer Name" at bounding box center [205, 360] width 157 height 29
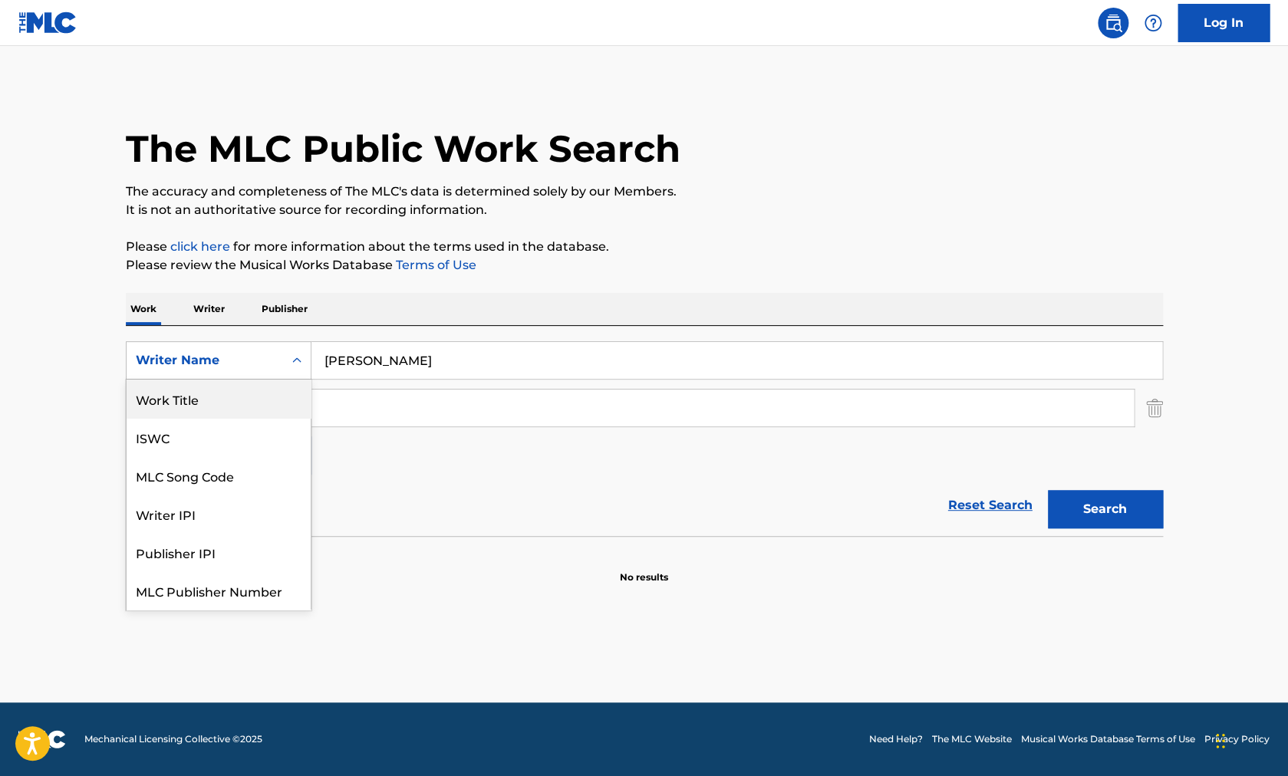
click at [227, 398] on div "Work Title" at bounding box center [219, 399] width 184 height 38
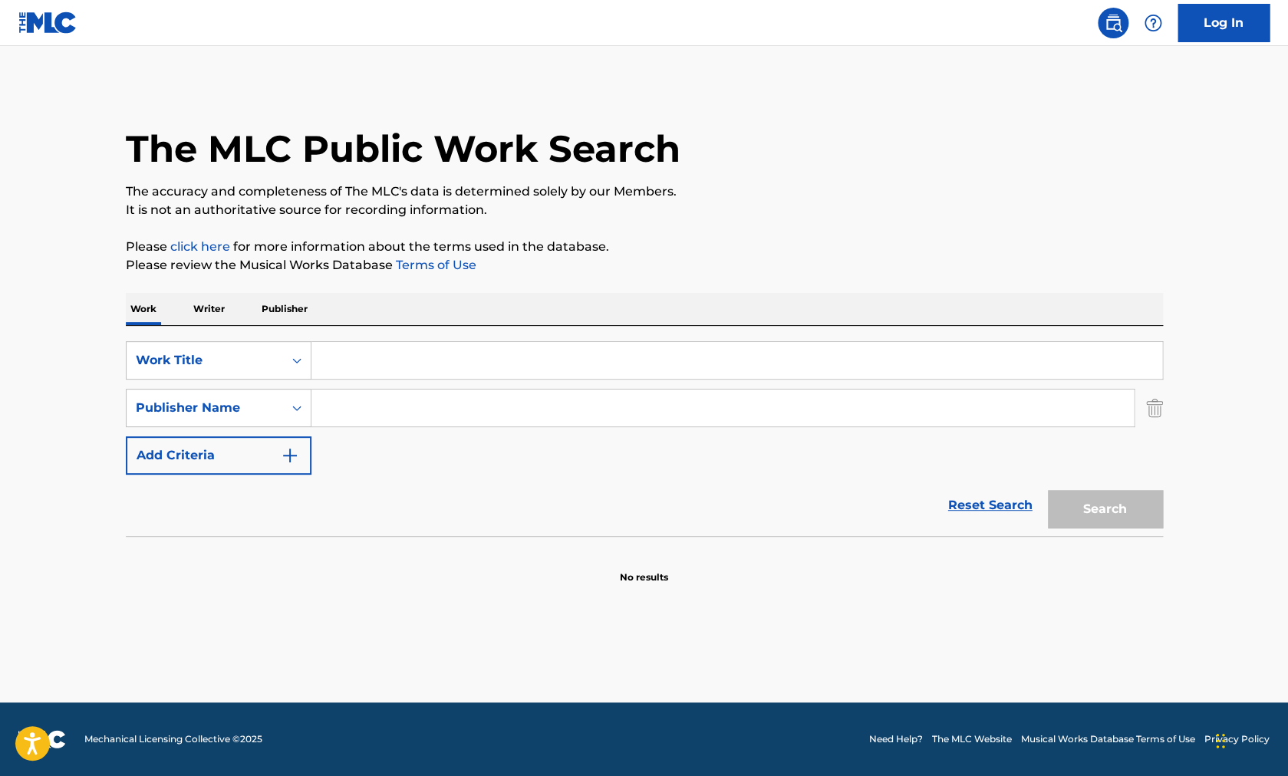
click at [345, 354] on input "Search Form" at bounding box center [736, 360] width 851 height 37
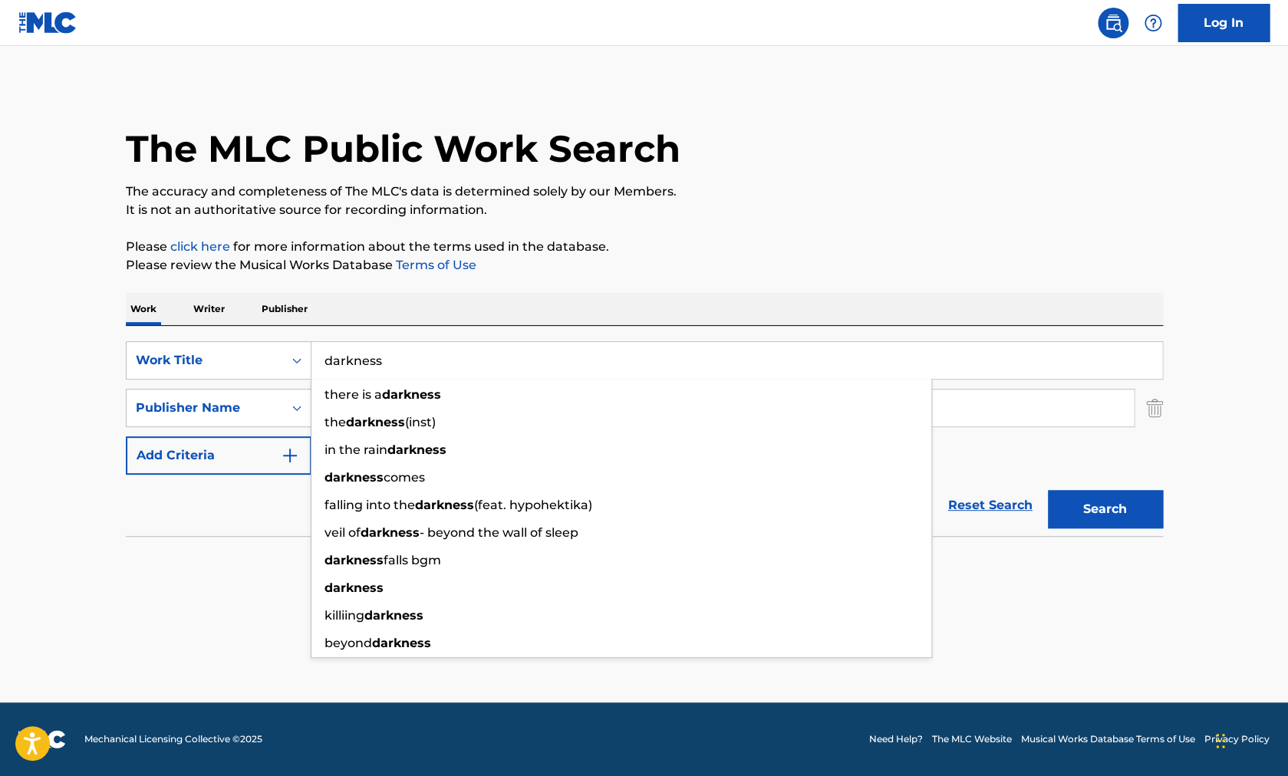
type input "darkness"
click at [1048, 490] on button "Search" at bounding box center [1105, 509] width 115 height 38
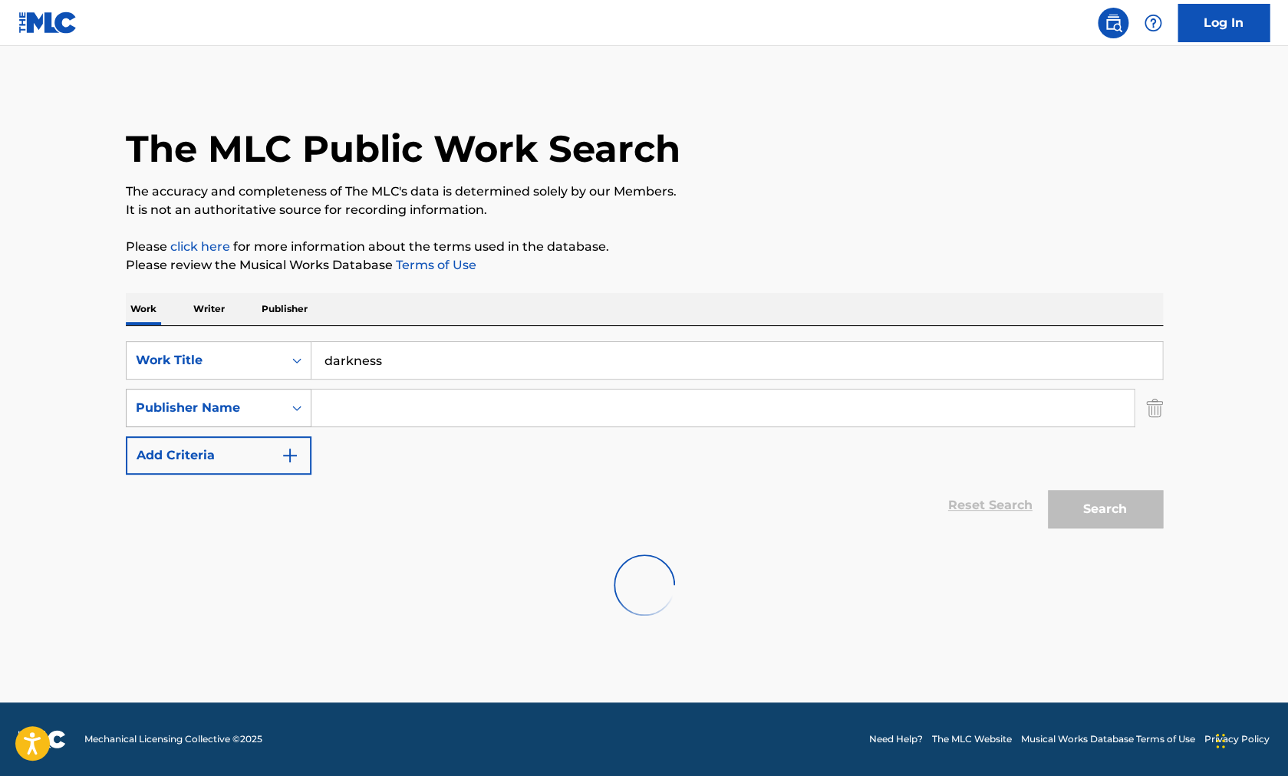
click at [245, 406] on div "Publisher Name" at bounding box center [205, 408] width 138 height 18
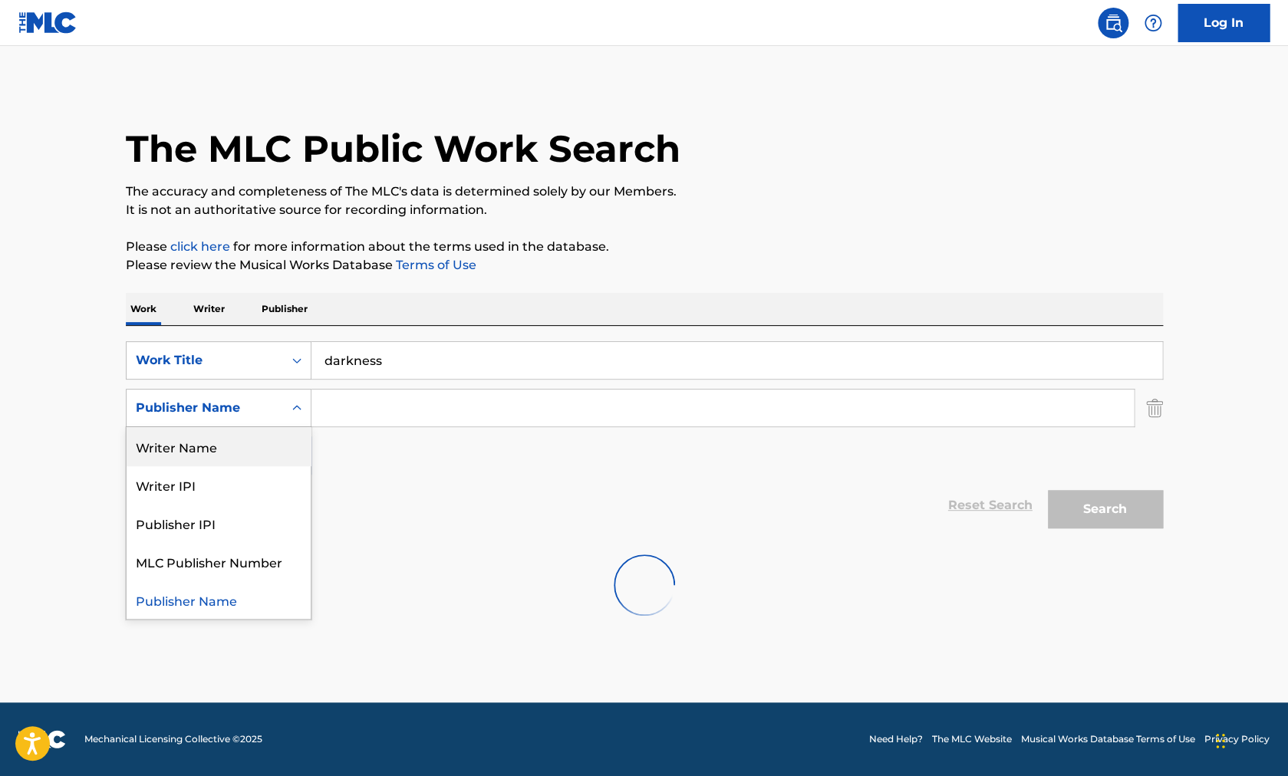
click at [216, 460] on div "Writer Name" at bounding box center [219, 446] width 184 height 38
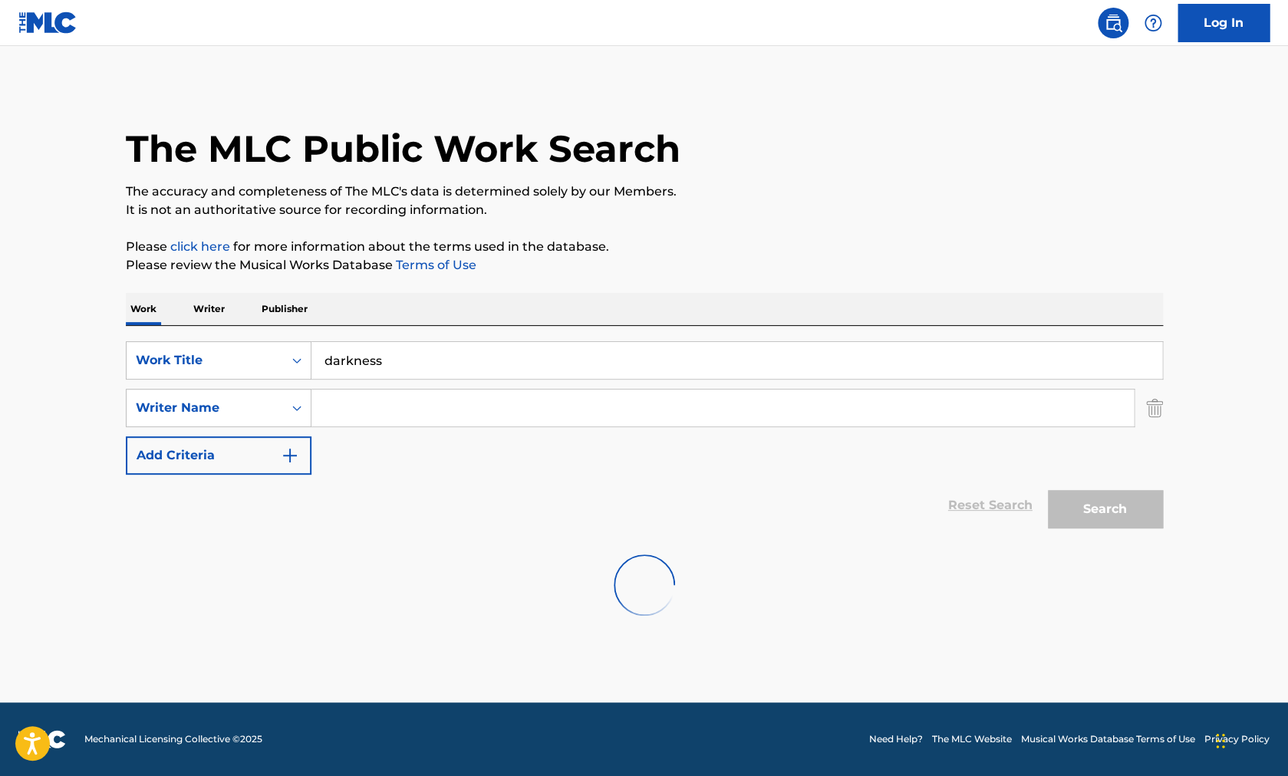
click at [381, 382] on div "SearchWithCriteria4dbd0f00-4840-4bcf-9383-46e10220bcaa Work Title darkness Sear…" at bounding box center [644, 407] width 1037 height 133
click at [379, 407] on input "Search Form" at bounding box center [722, 408] width 822 height 37
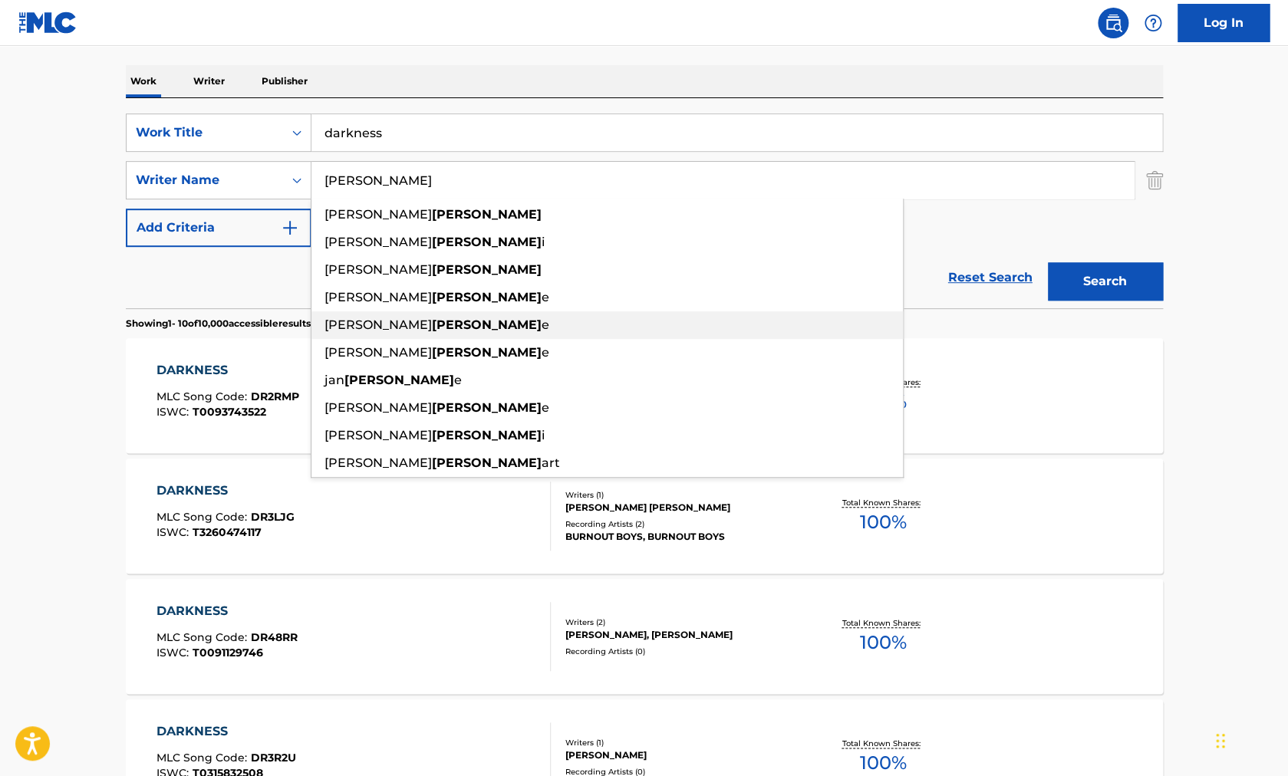
scroll to position [235, 0]
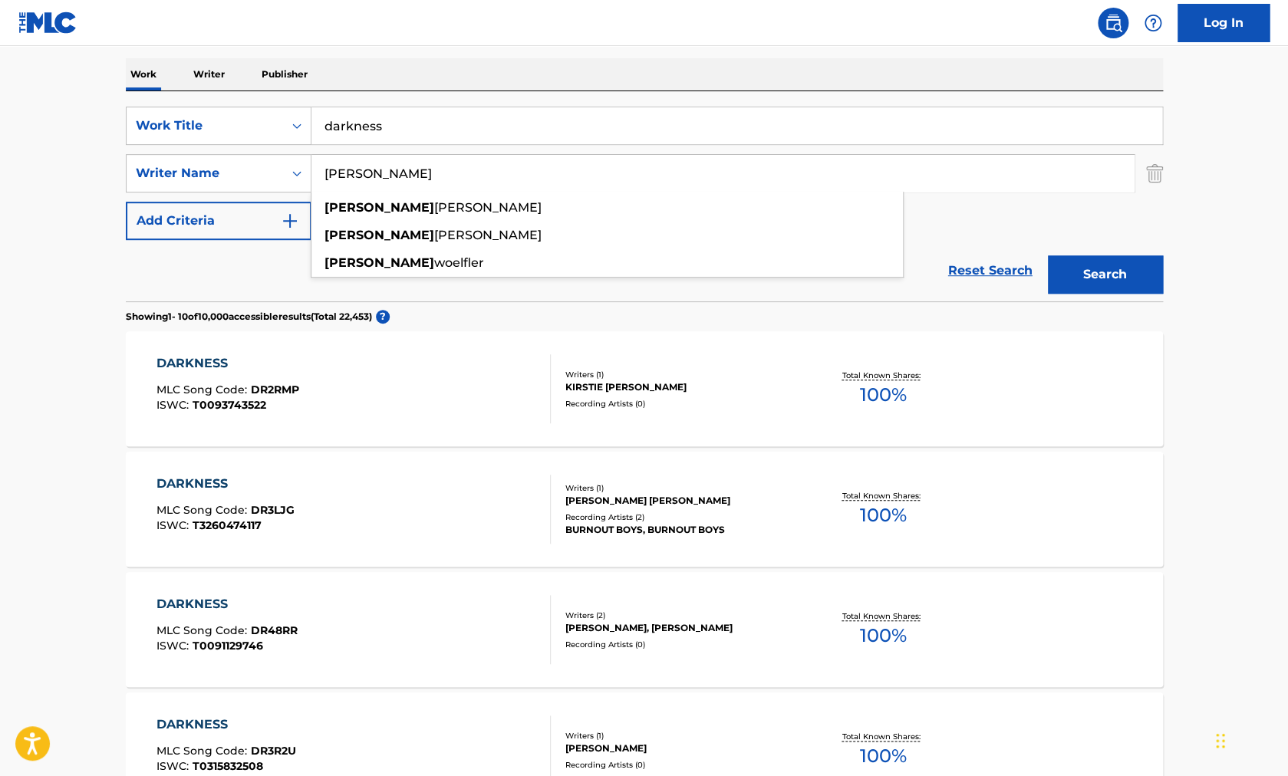
type input "[PERSON_NAME]"
click at [1048, 255] on button "Search" at bounding box center [1105, 274] width 115 height 38
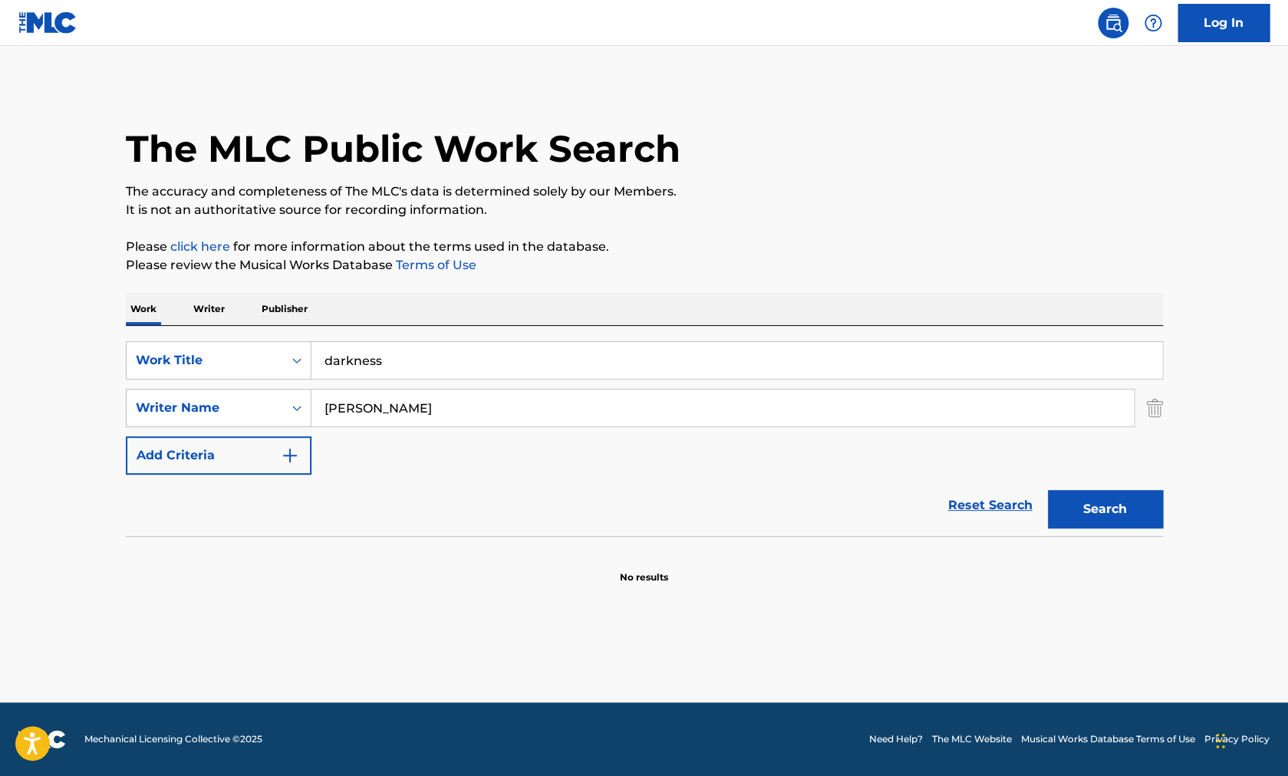
click at [1081, 506] on button "Search" at bounding box center [1105, 509] width 115 height 38
click at [408, 364] on input "darkness" at bounding box center [736, 360] width 851 height 37
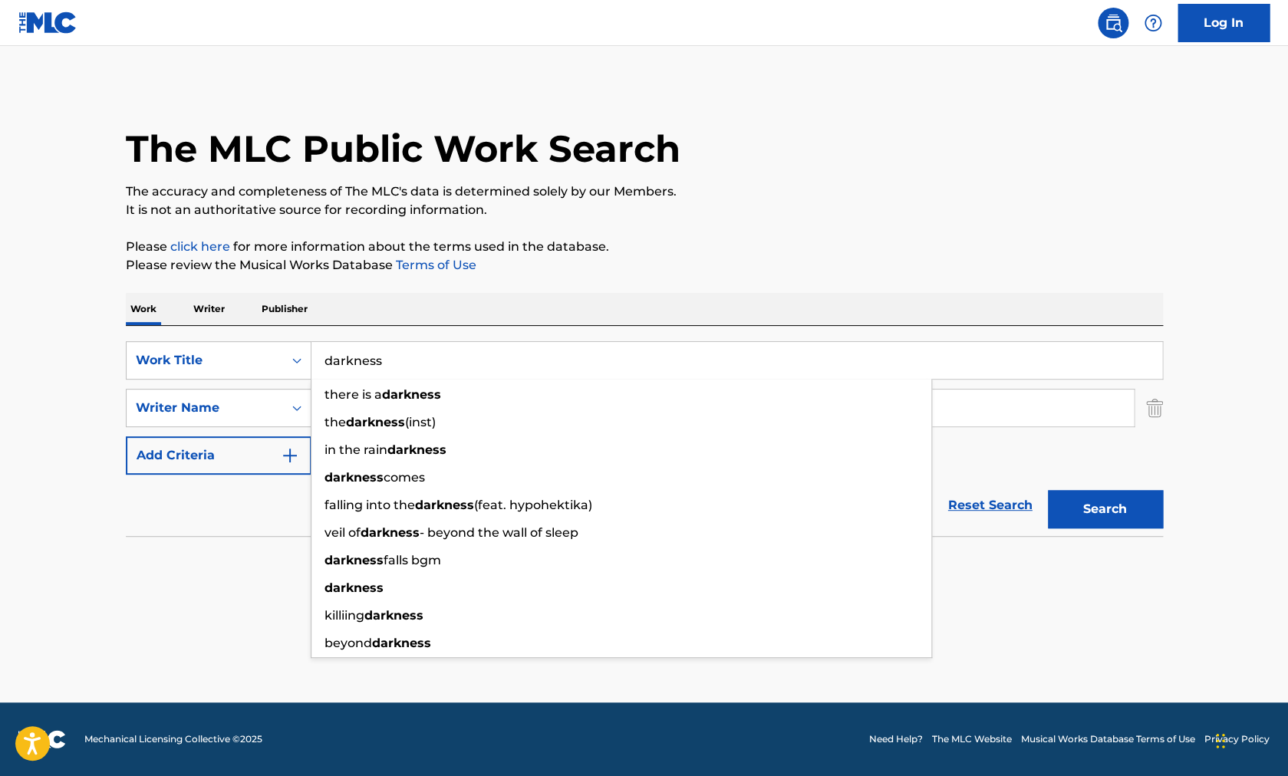
click at [84, 417] on main "The MLC Public Work Search The accuracy and completeness of The MLC's data is d…" at bounding box center [644, 374] width 1288 height 657
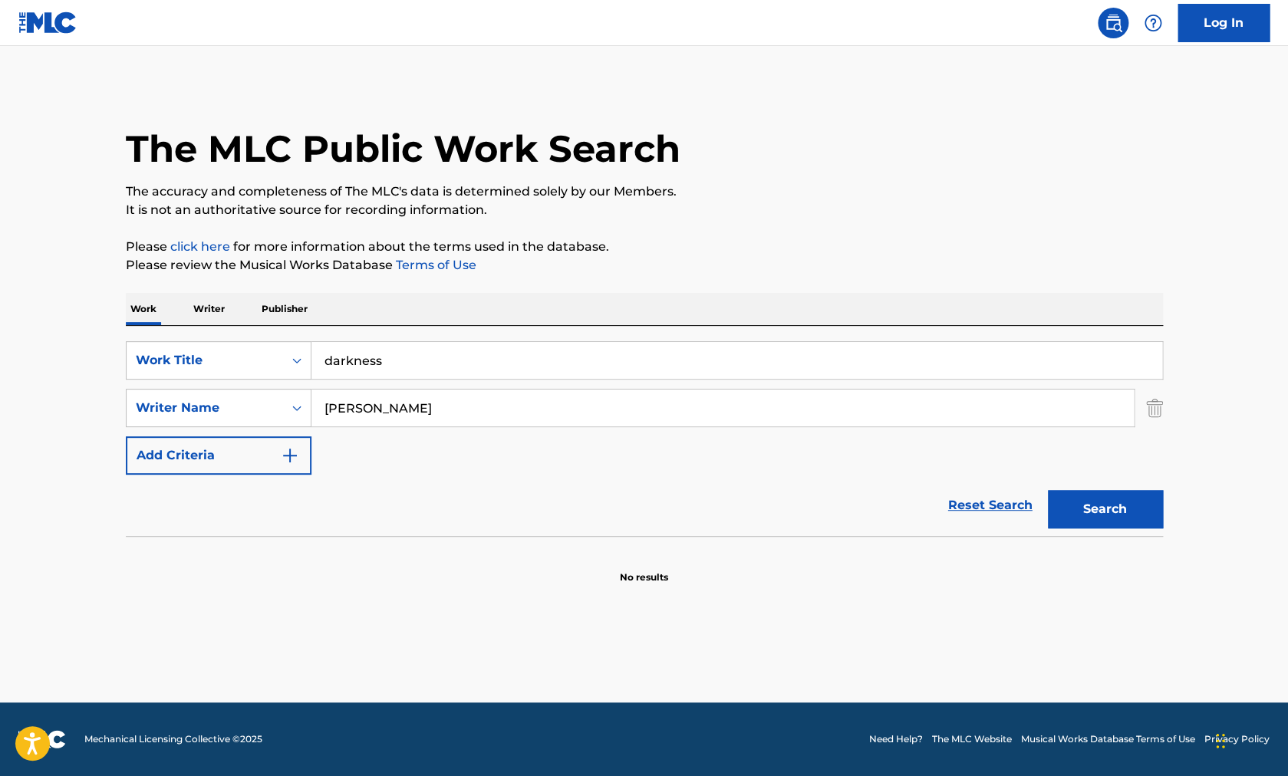
click at [1113, 507] on button "Search" at bounding box center [1105, 509] width 115 height 38
